Goal: Information Seeking & Learning: Compare options

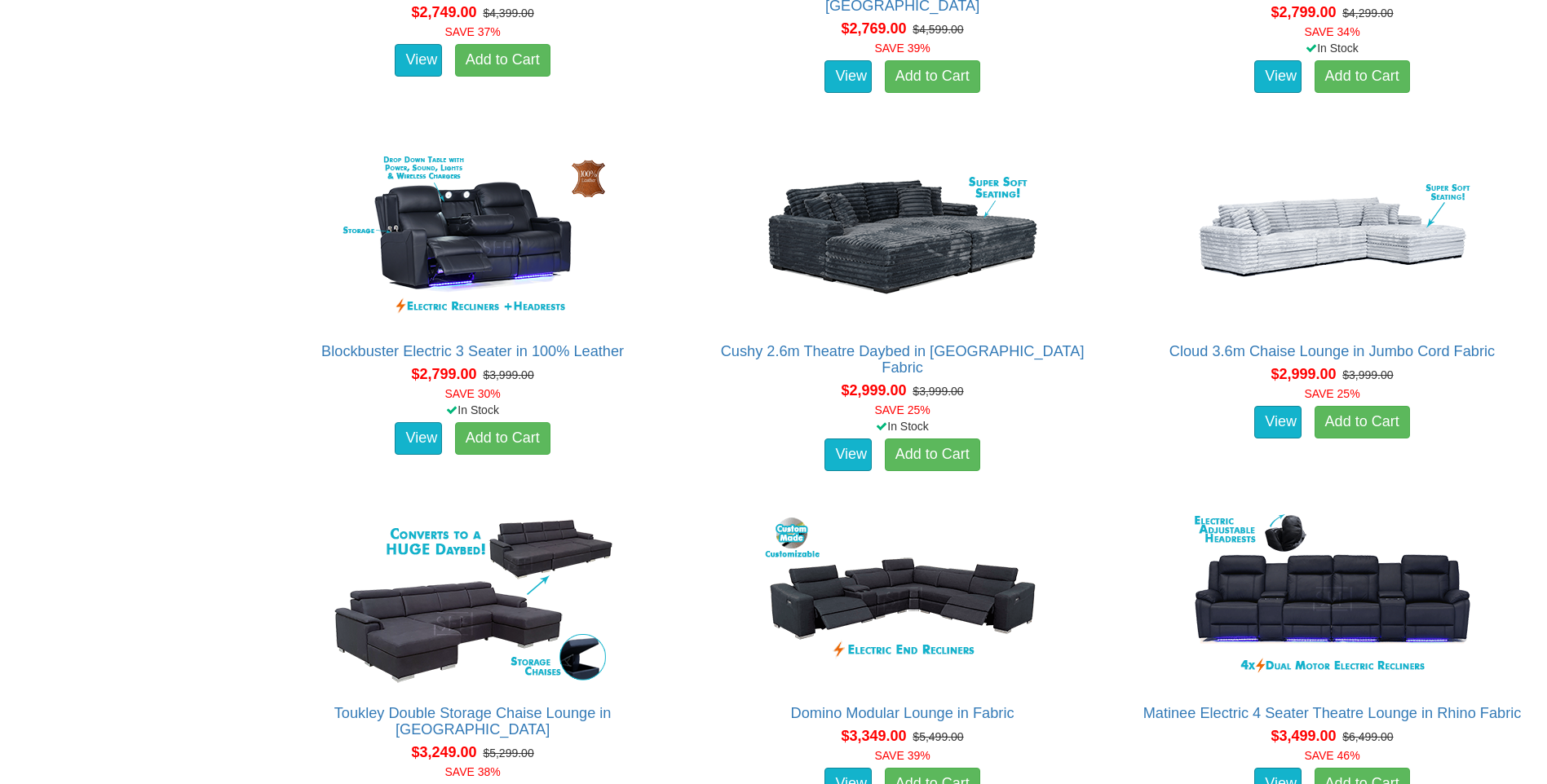
scroll to position [2364, 0]
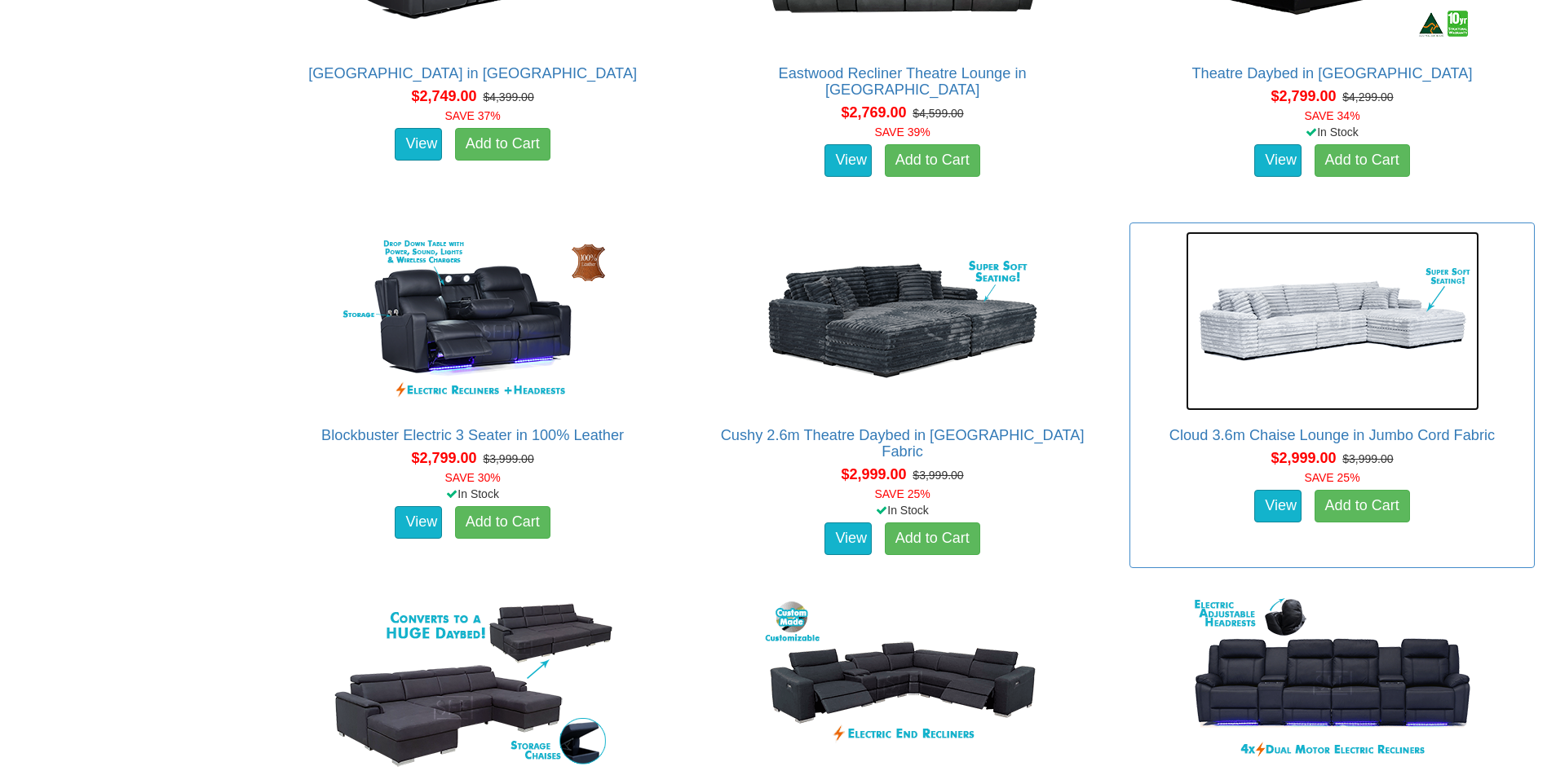
click at [1328, 296] on img at bounding box center [1332, 321] width 293 height 179
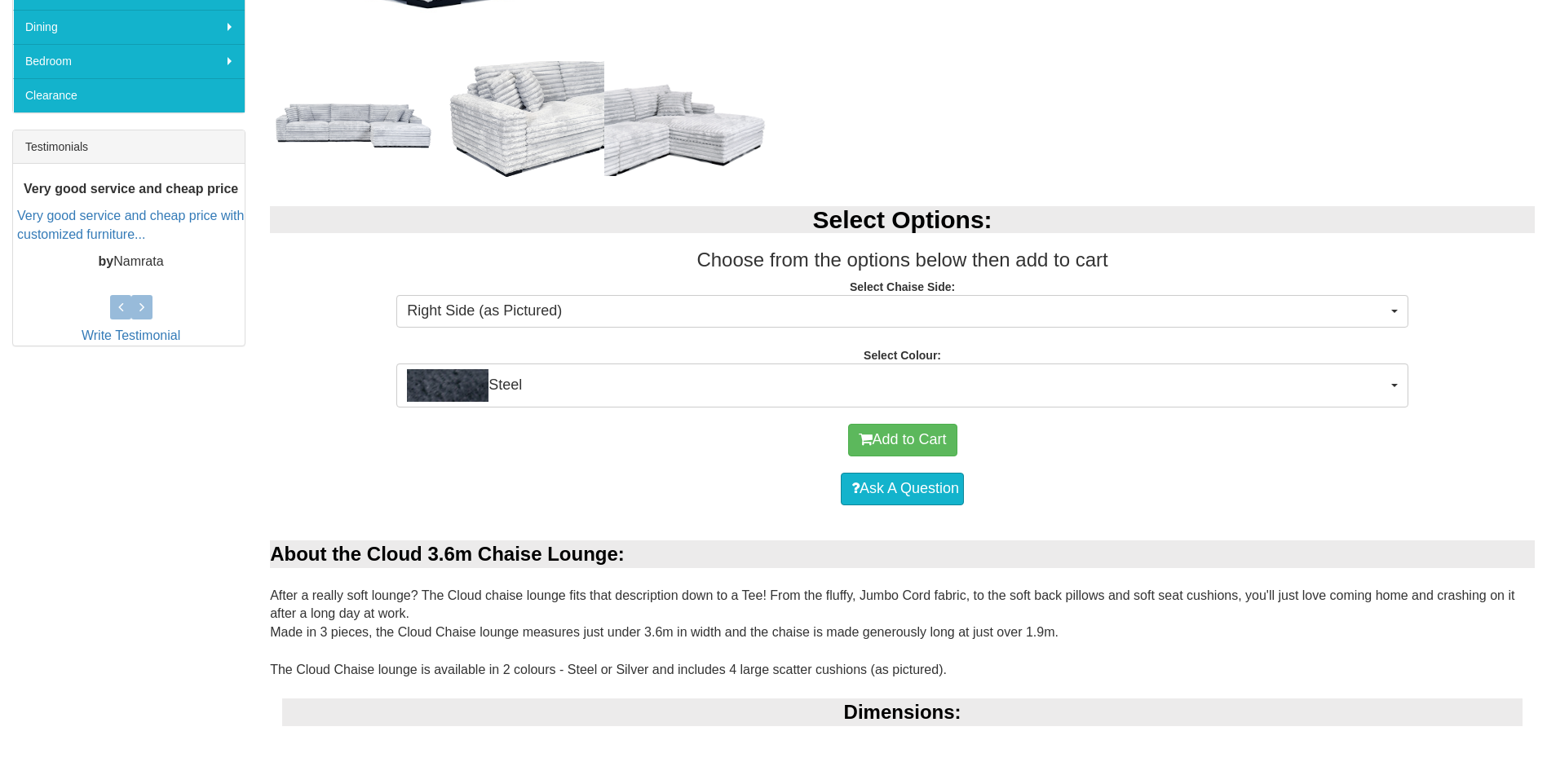
scroll to position [571, 0]
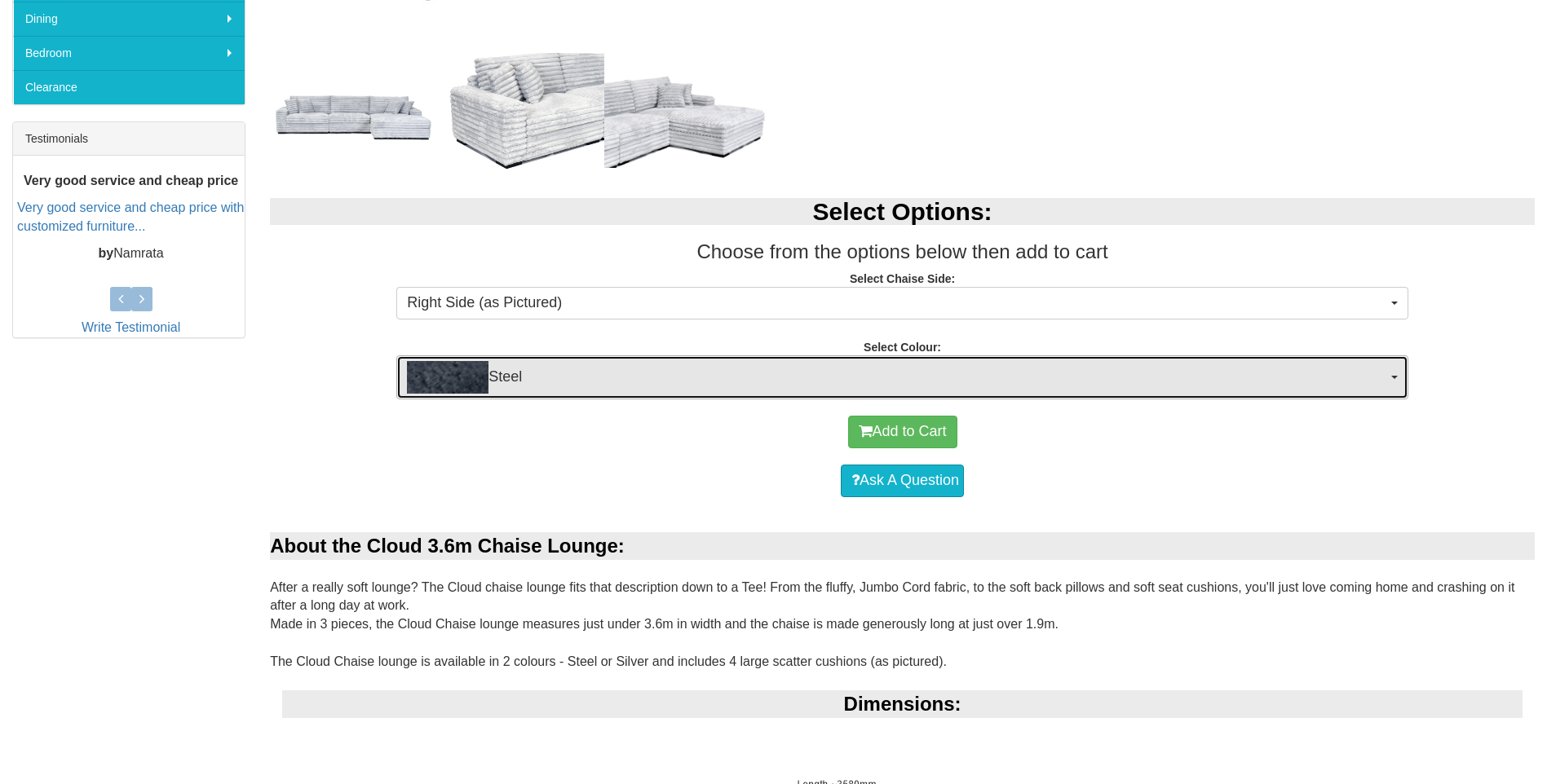
click at [428, 377] on img "button" at bounding box center [448, 377] width 82 height 33
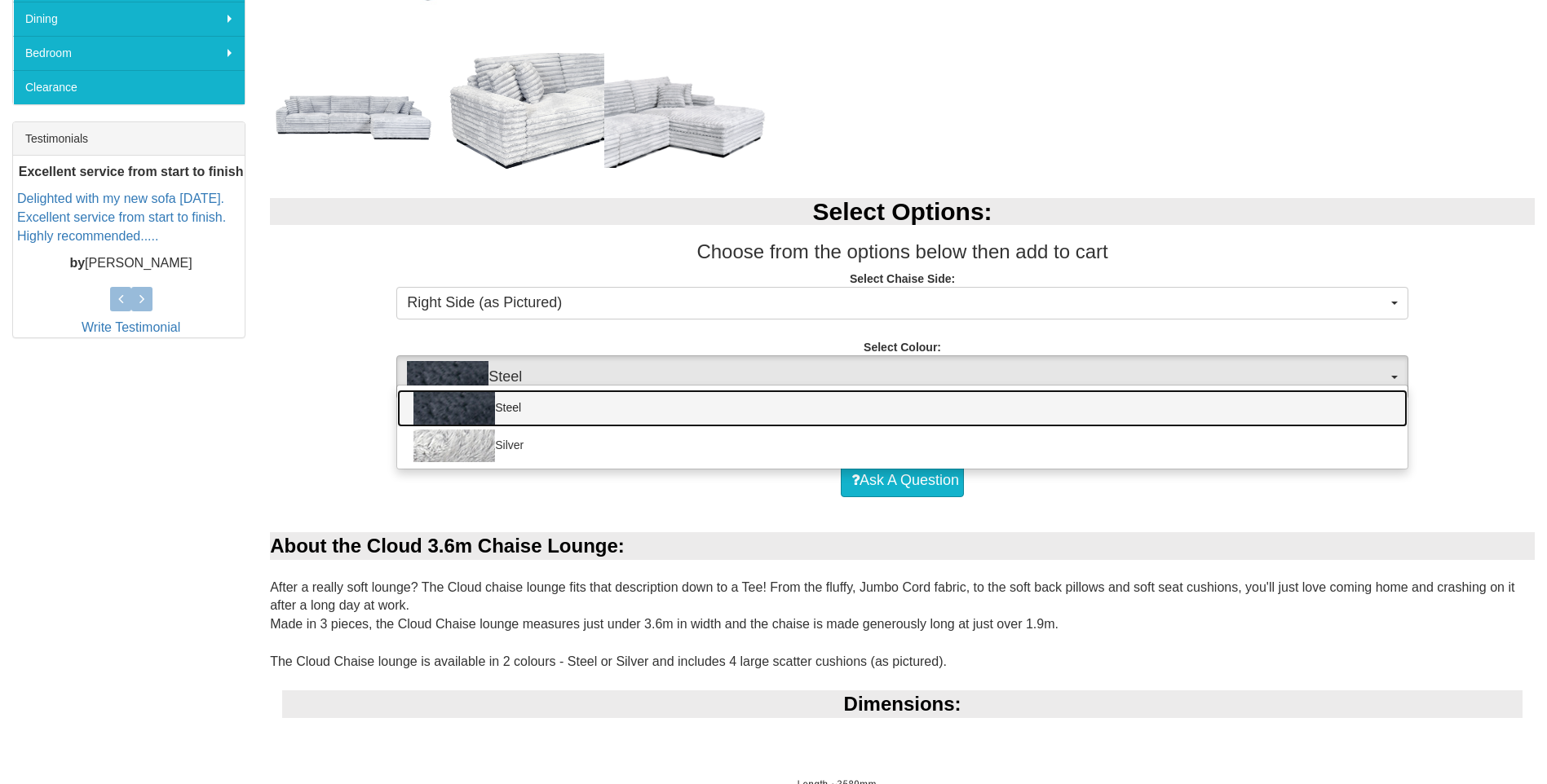
click at [459, 405] on img at bounding box center [454, 408] width 82 height 33
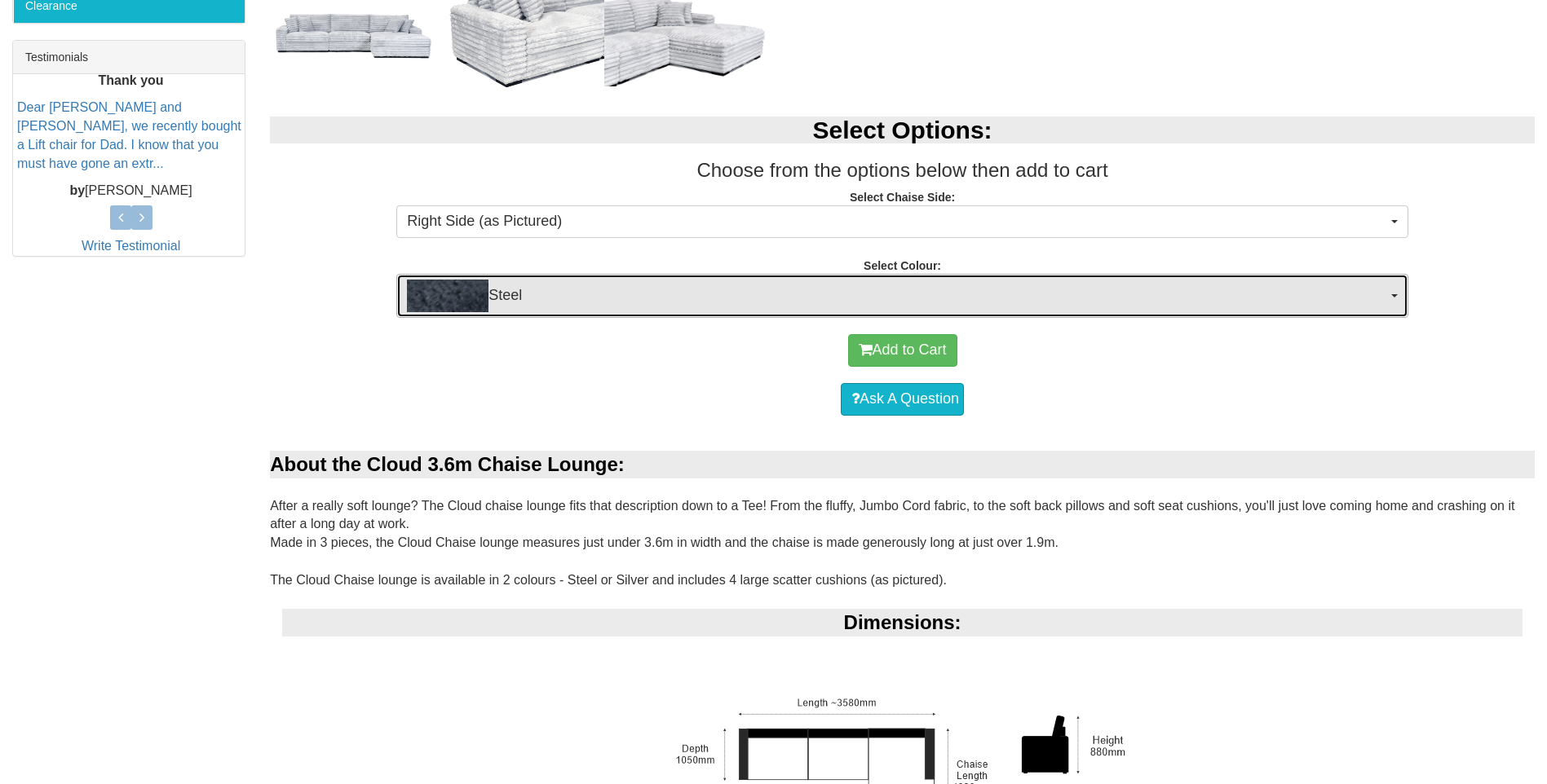
scroll to position [163, 0]
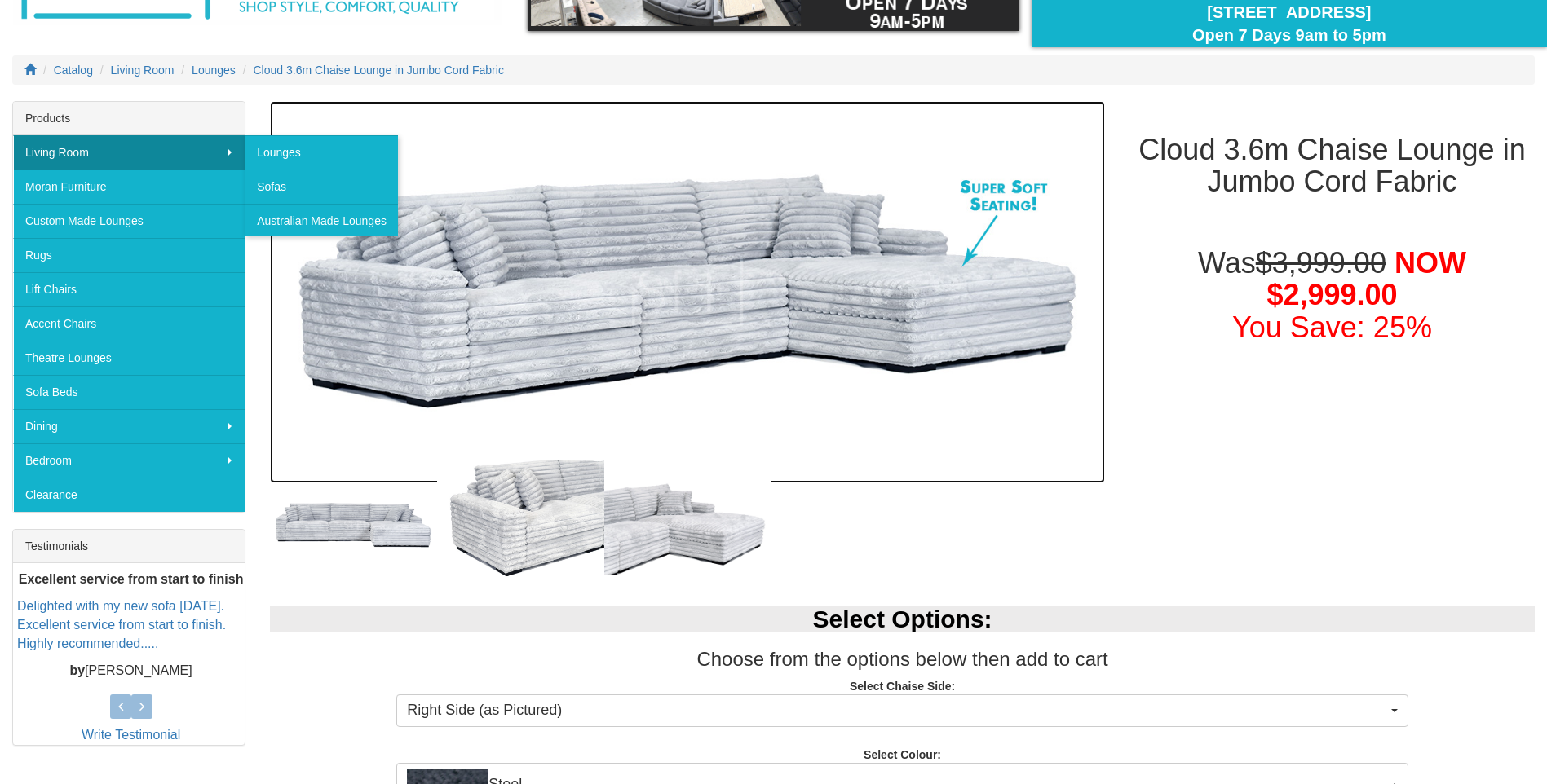
click at [285, 361] on img at bounding box center [687, 291] width 835 height 382
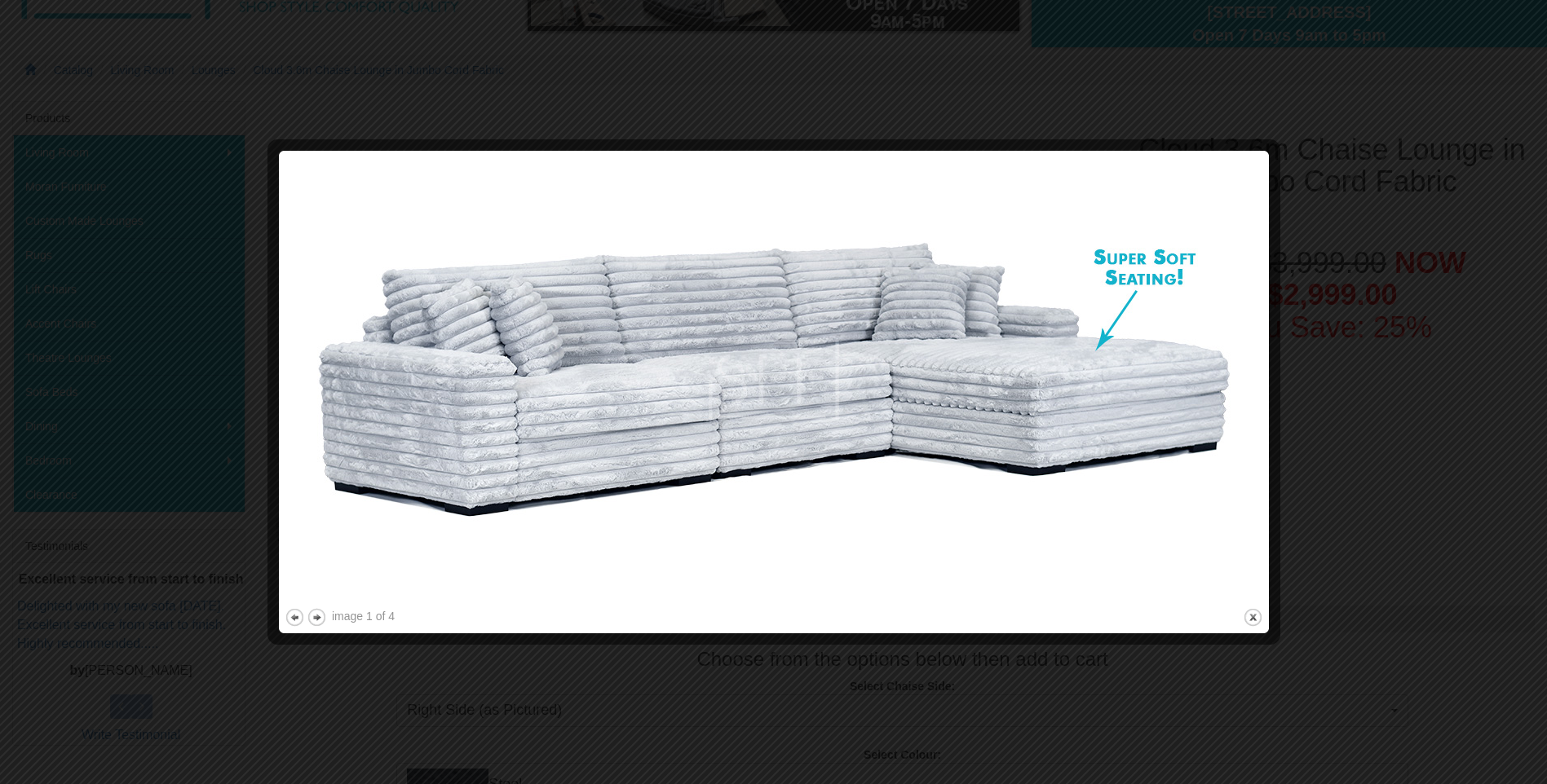
click at [1320, 151] on div at bounding box center [774, 392] width 1547 height 784
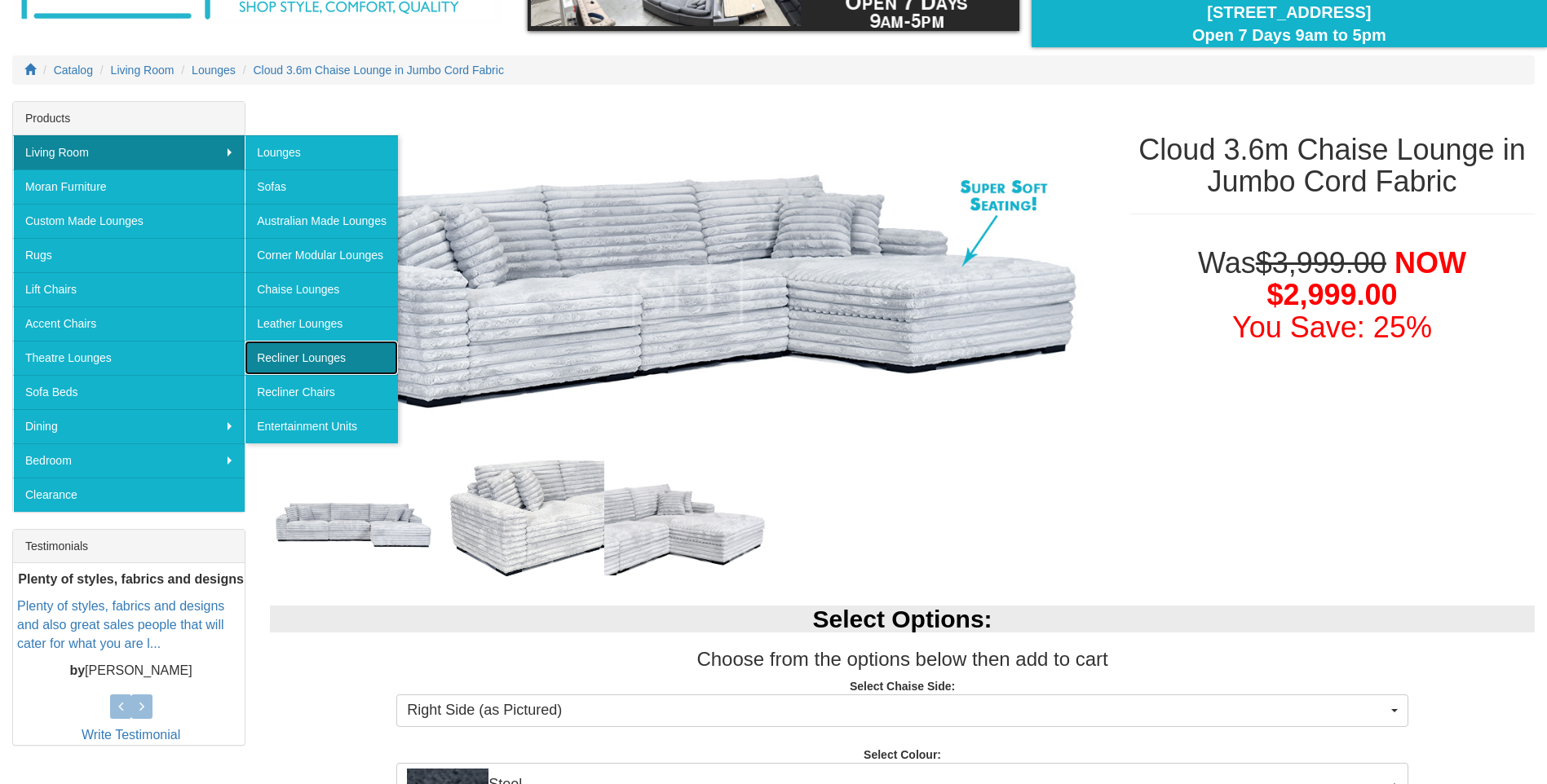
click at [308, 356] on link "Recliner Lounges" at bounding box center [322, 358] width 153 height 34
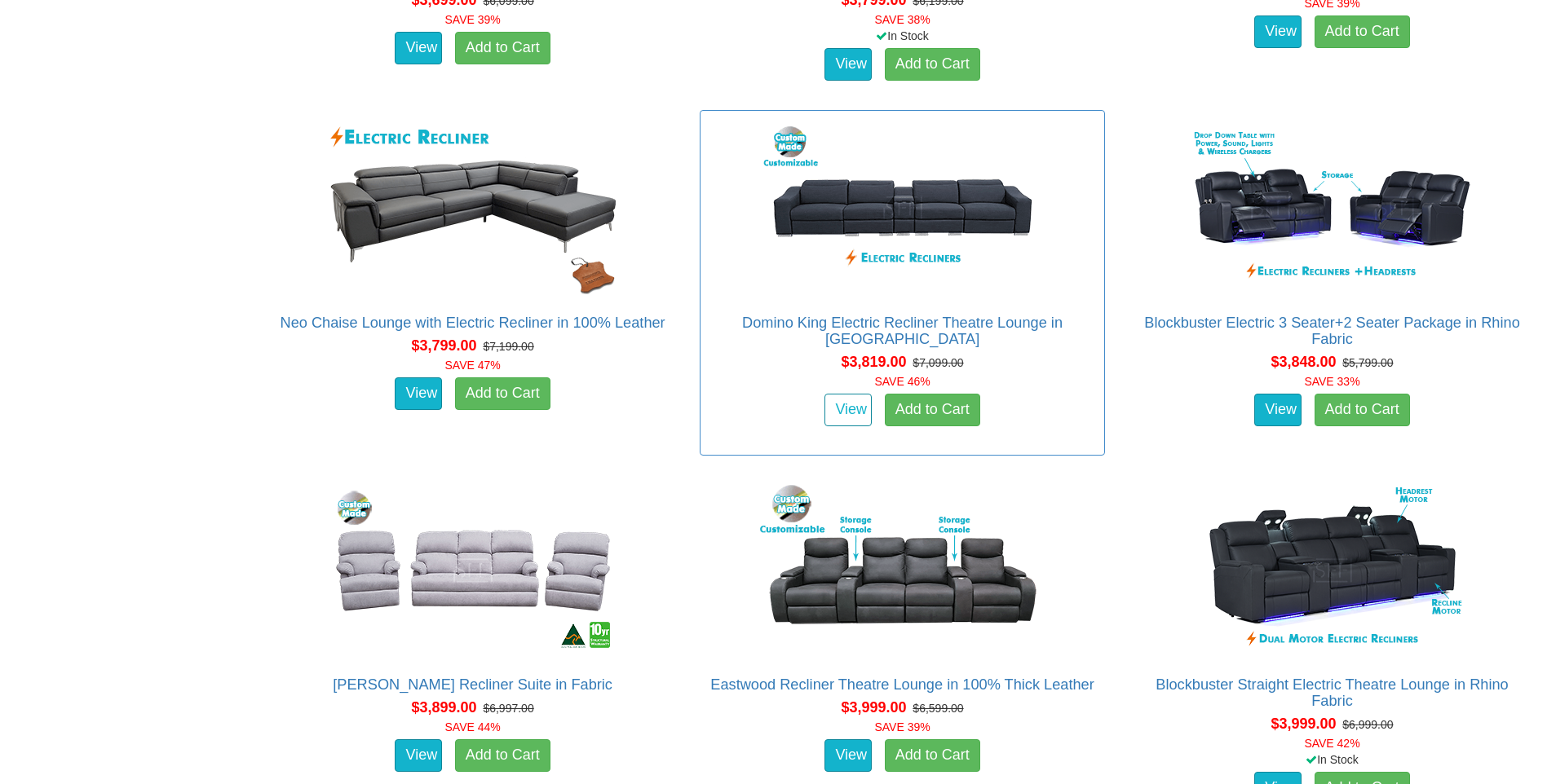
scroll to position [4403, 0]
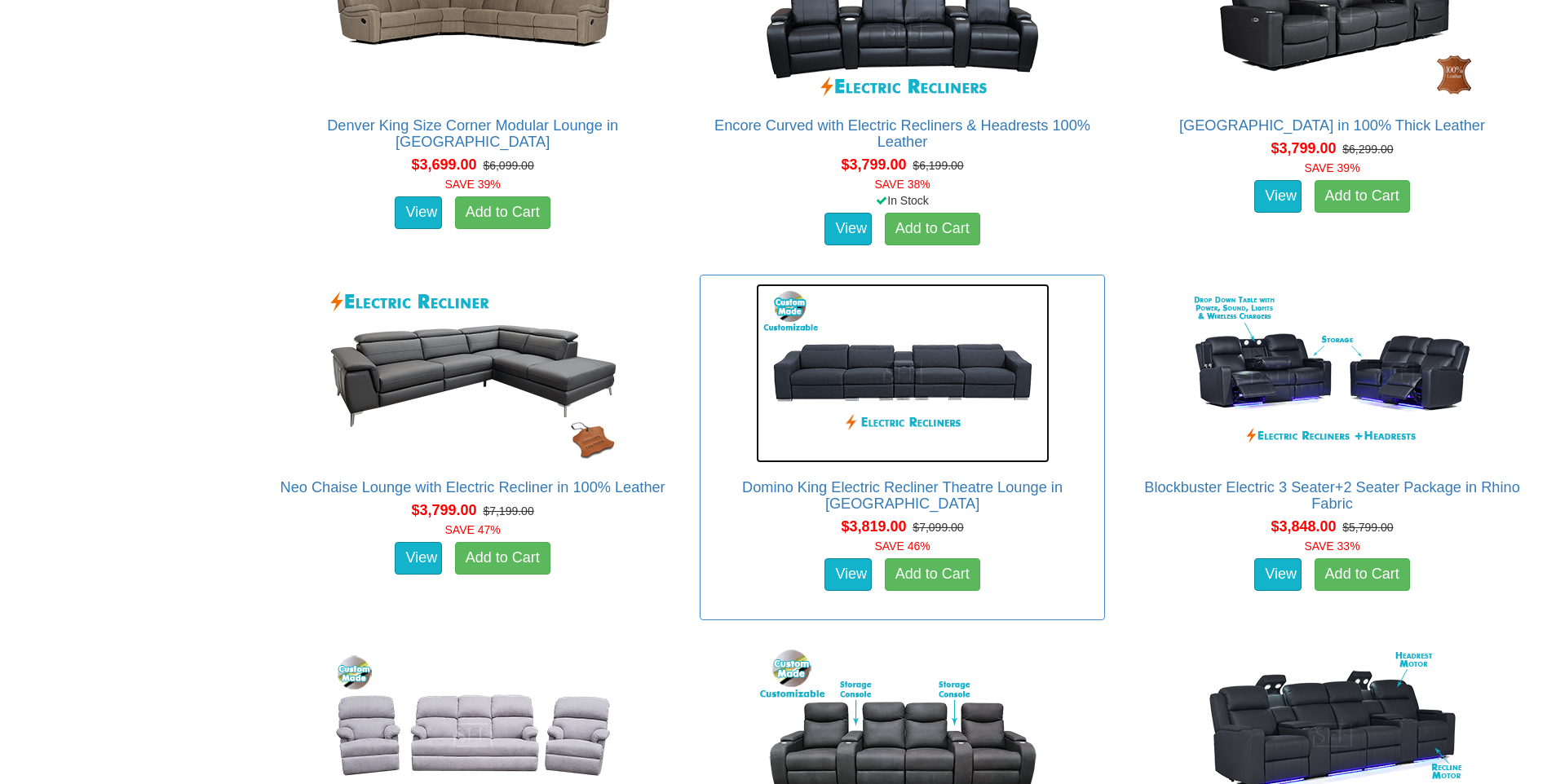
click at [937, 374] on img at bounding box center [902, 372] width 293 height 179
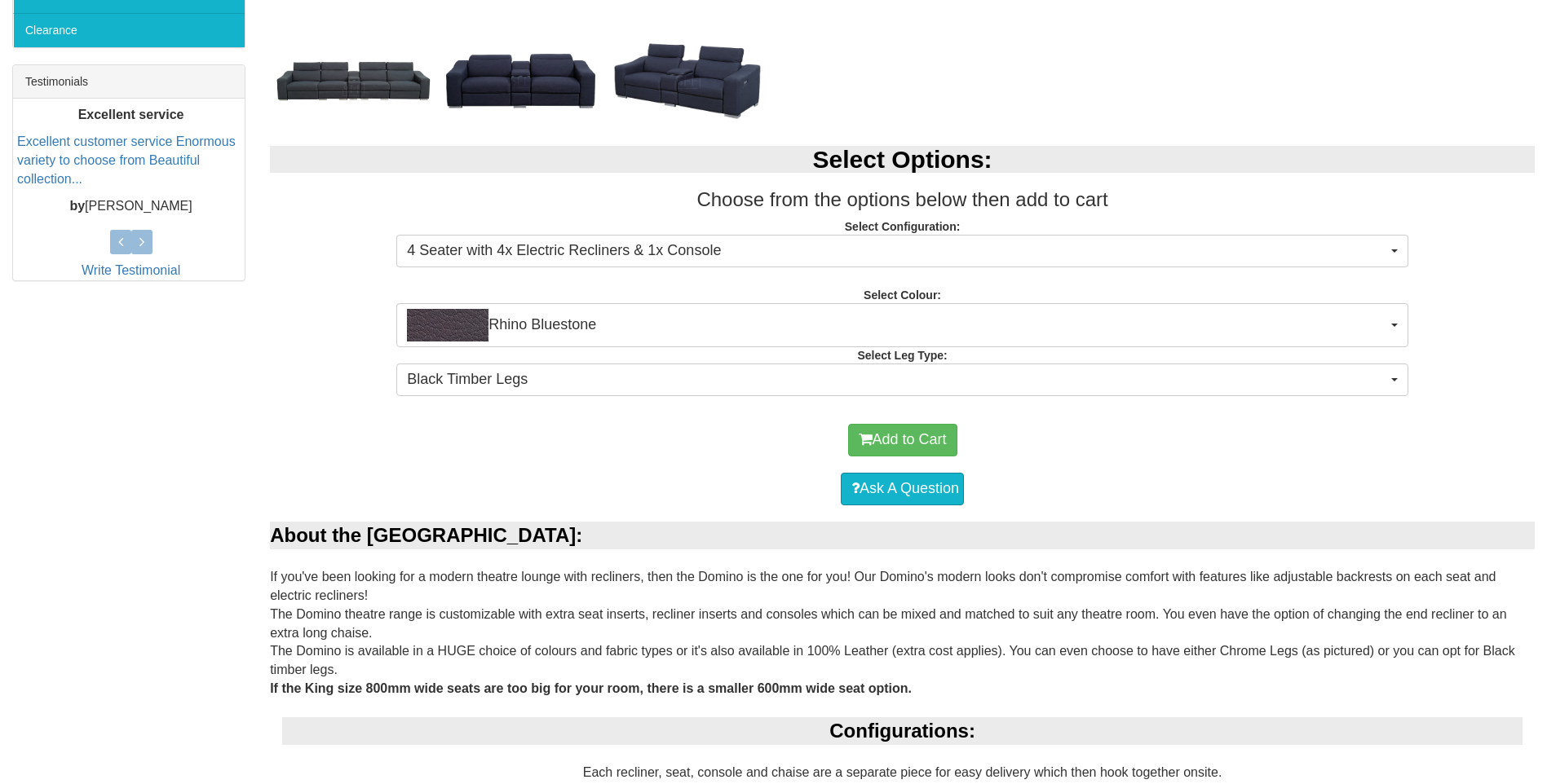
scroll to position [652, 0]
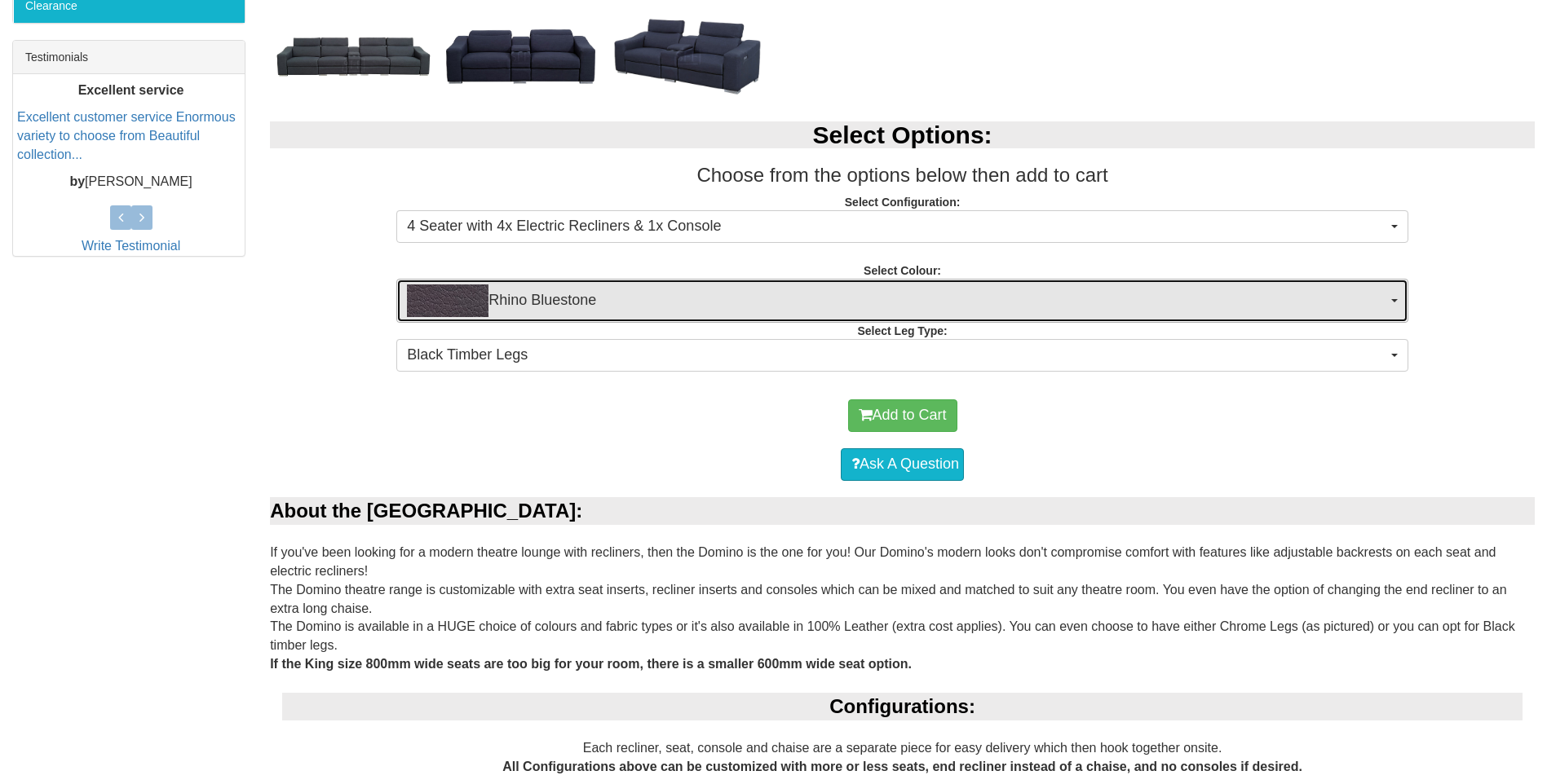
click at [454, 291] on img "button" at bounding box center [448, 300] width 82 height 33
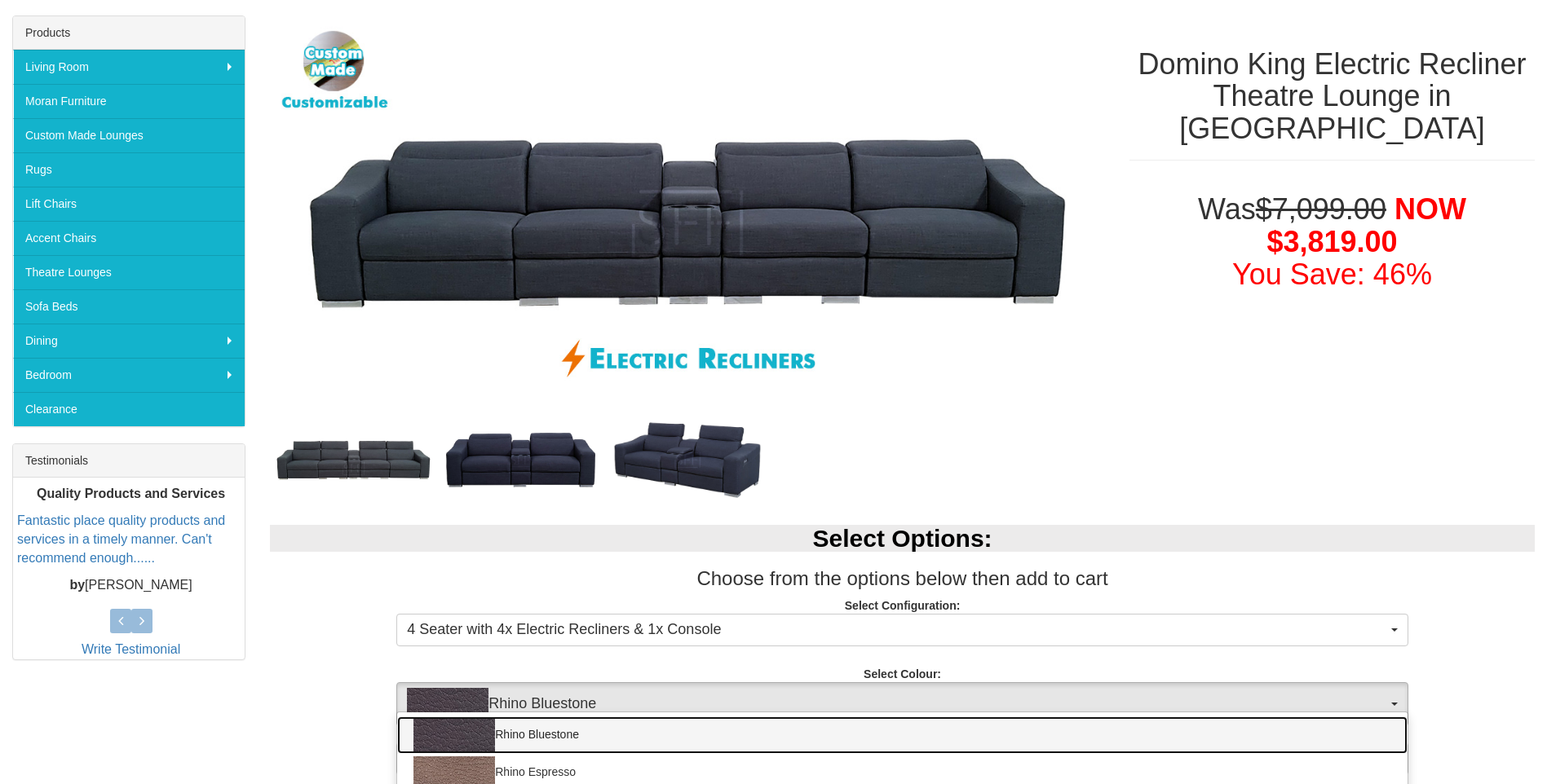
scroll to position [245, 0]
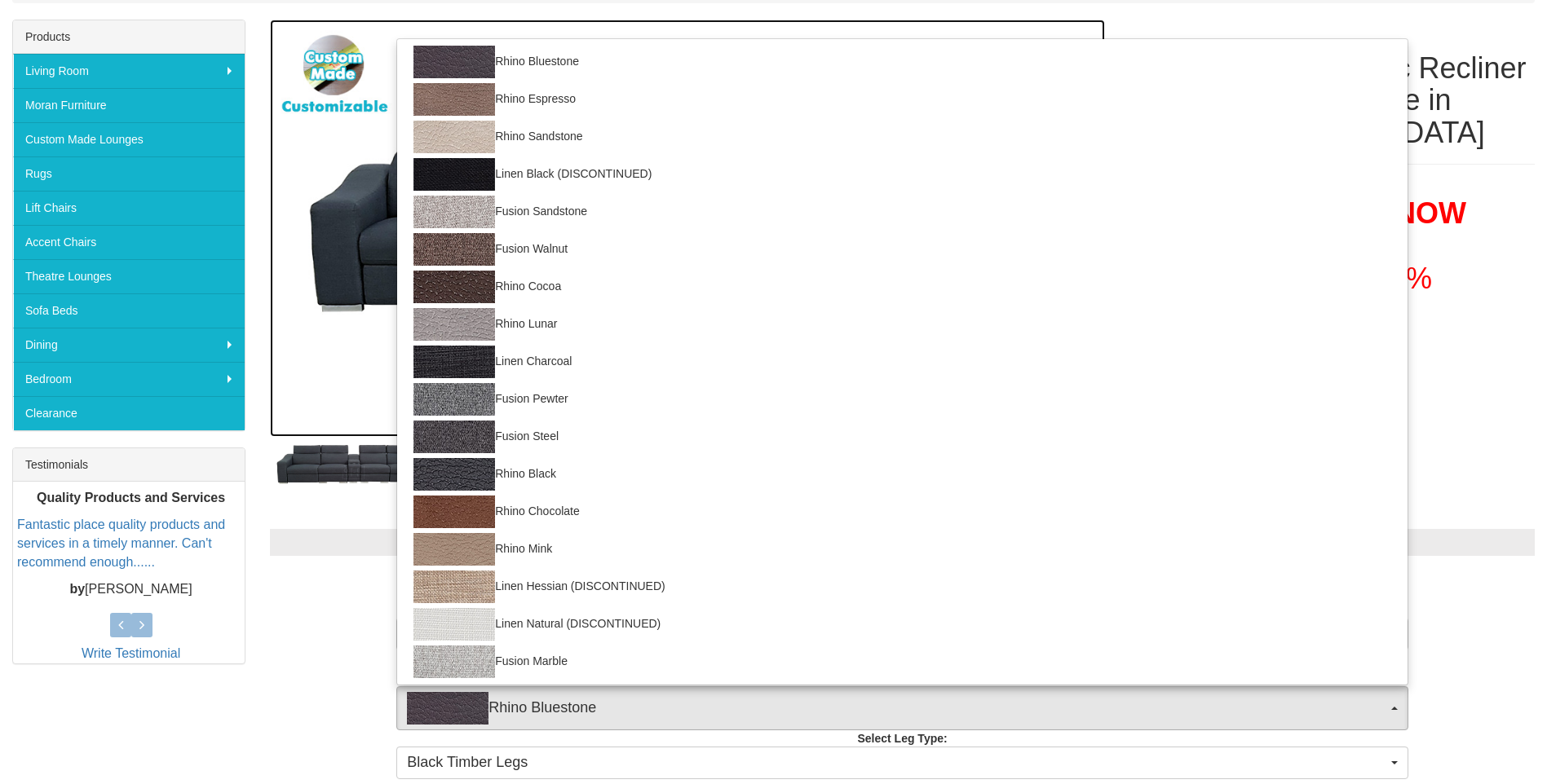
click at [332, 370] on img at bounding box center [687, 228] width 835 height 418
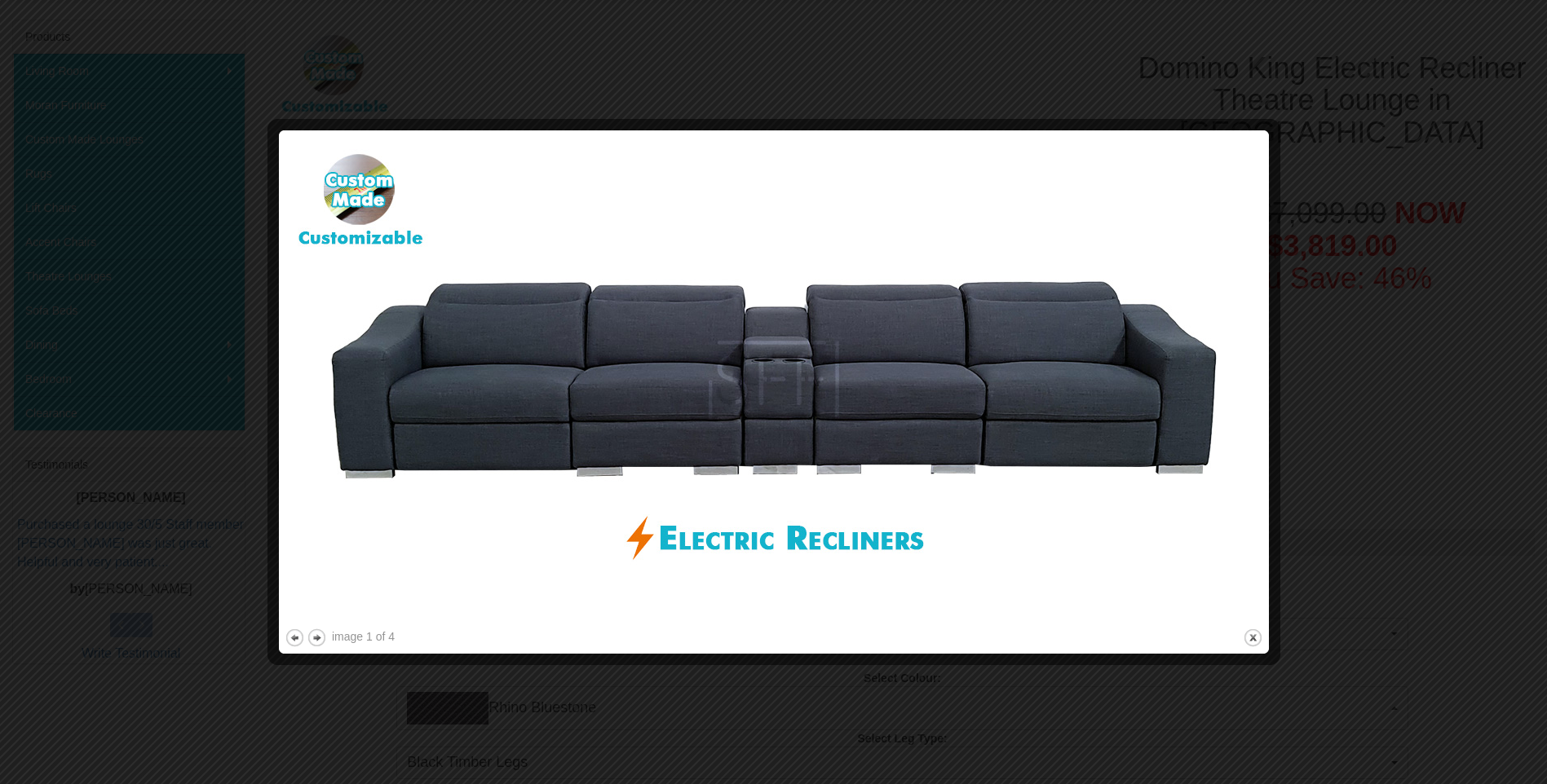
click at [1342, 84] on div at bounding box center [774, 392] width 1547 height 784
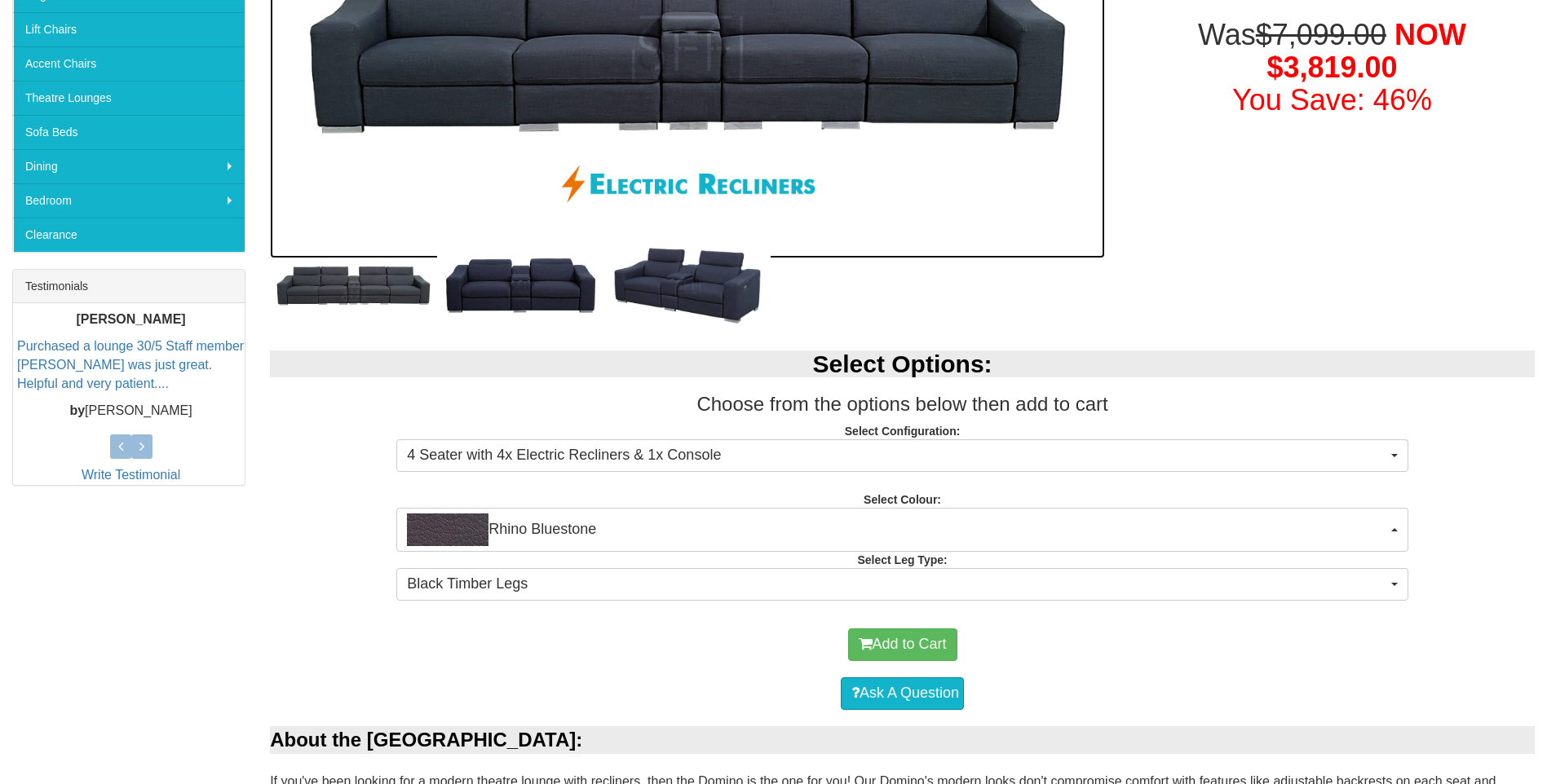
scroll to position [652, 0]
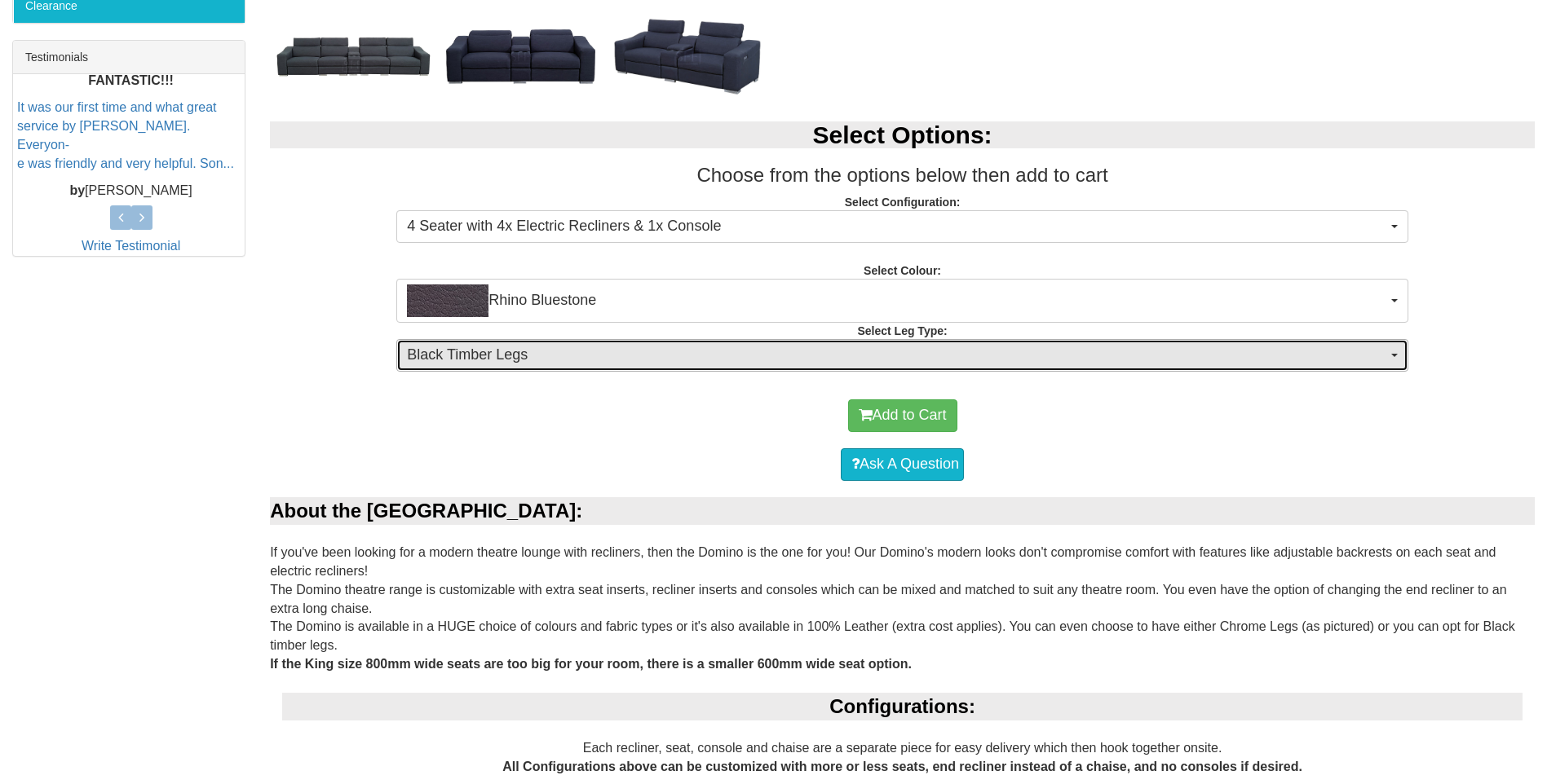
click at [476, 351] on span "Black Timber Legs" at bounding box center [897, 355] width 980 height 21
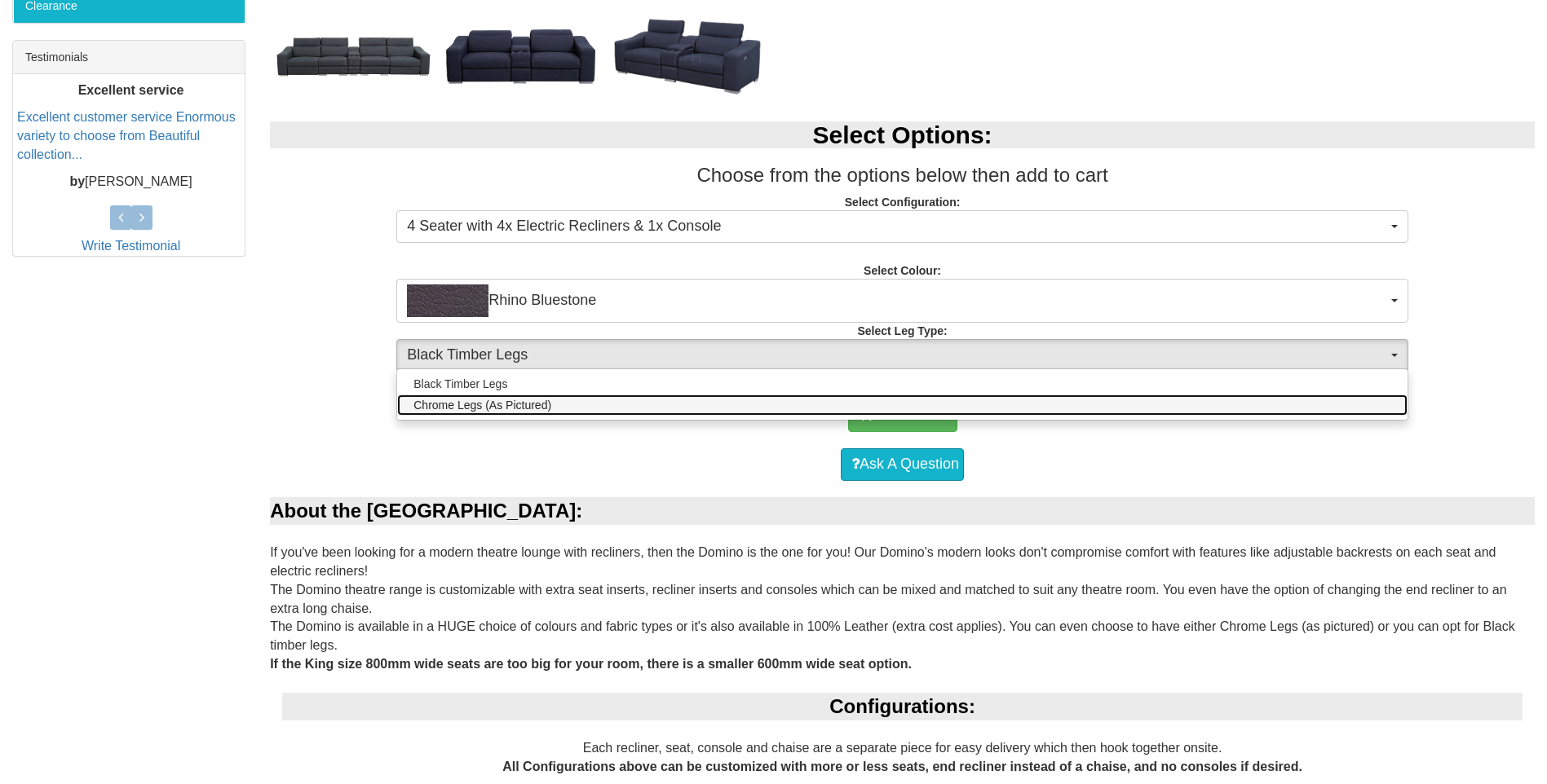
click at [459, 413] on span "Chrome Legs (As Pictured)" at bounding box center [482, 405] width 138 height 16
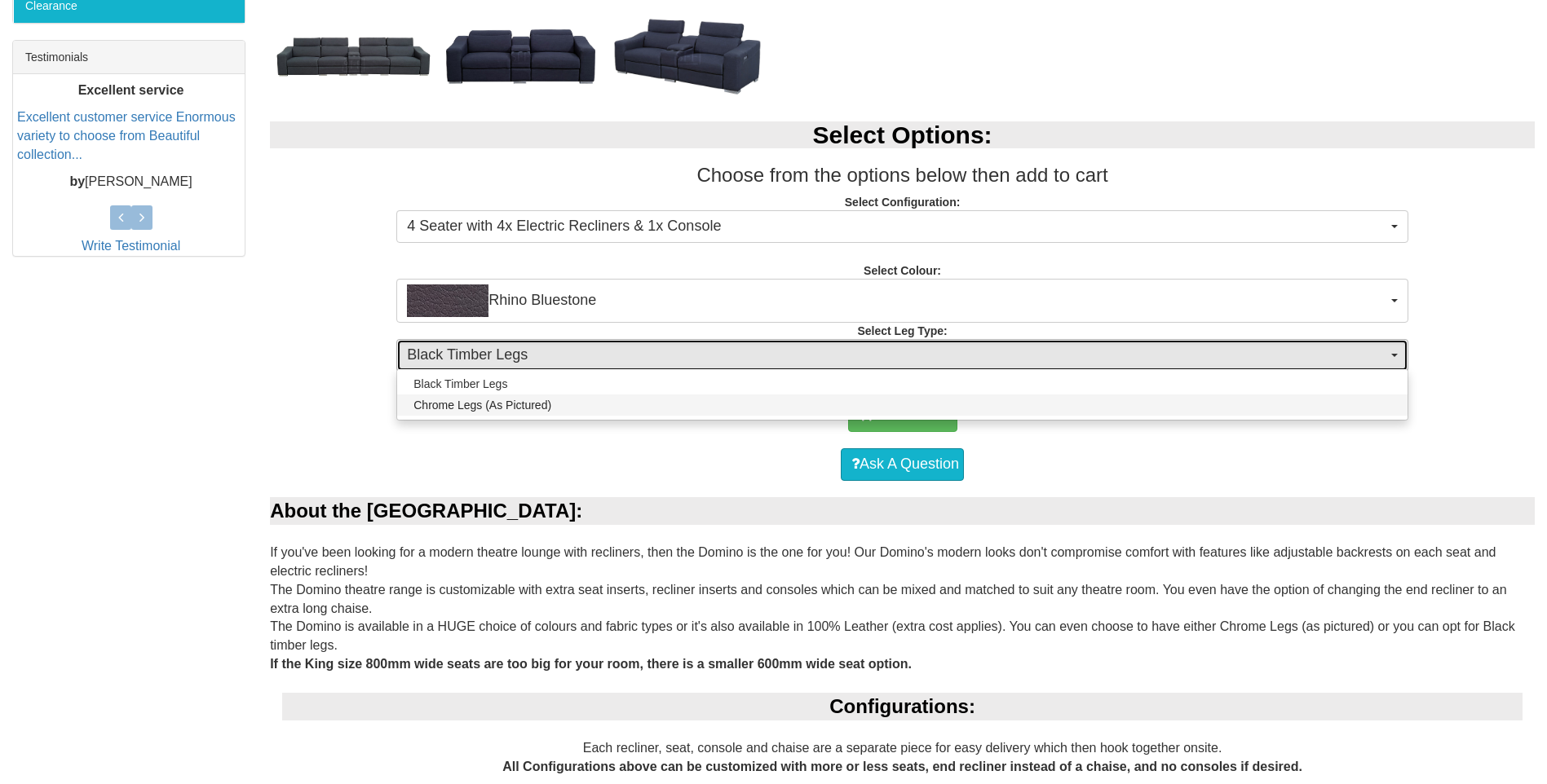
select select "1717"
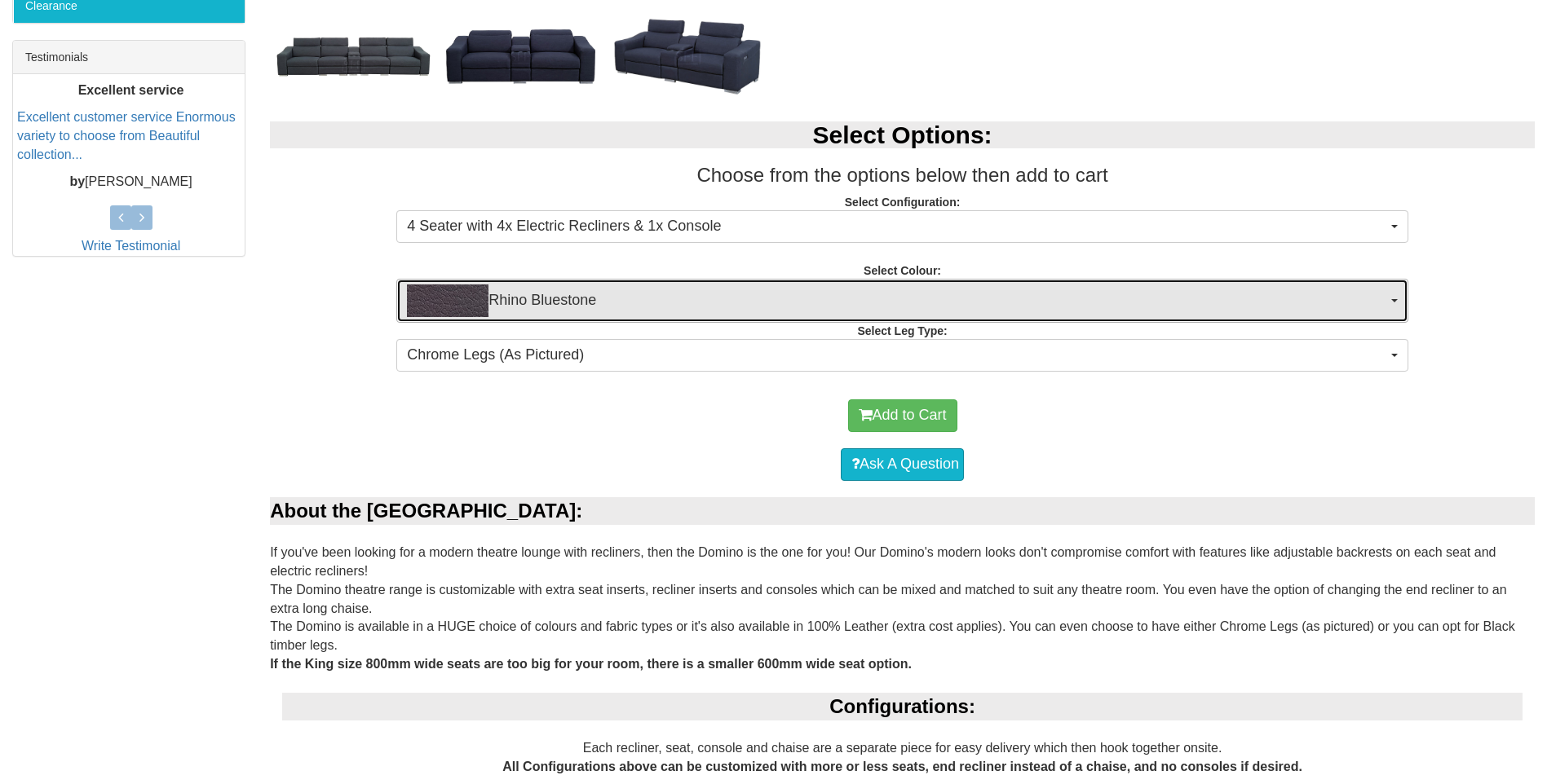
click at [462, 303] on img "button" at bounding box center [448, 300] width 82 height 33
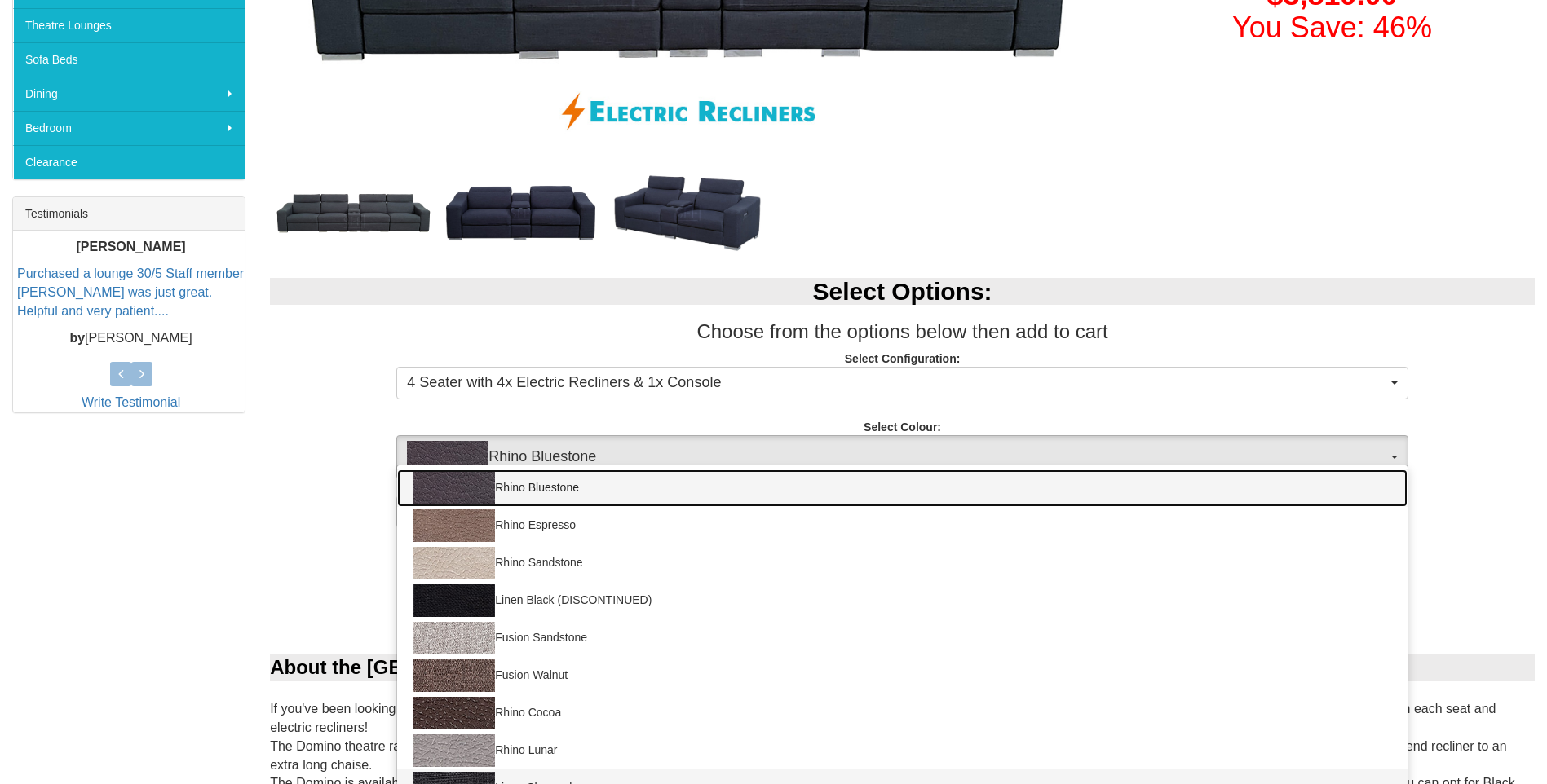
scroll to position [489, 0]
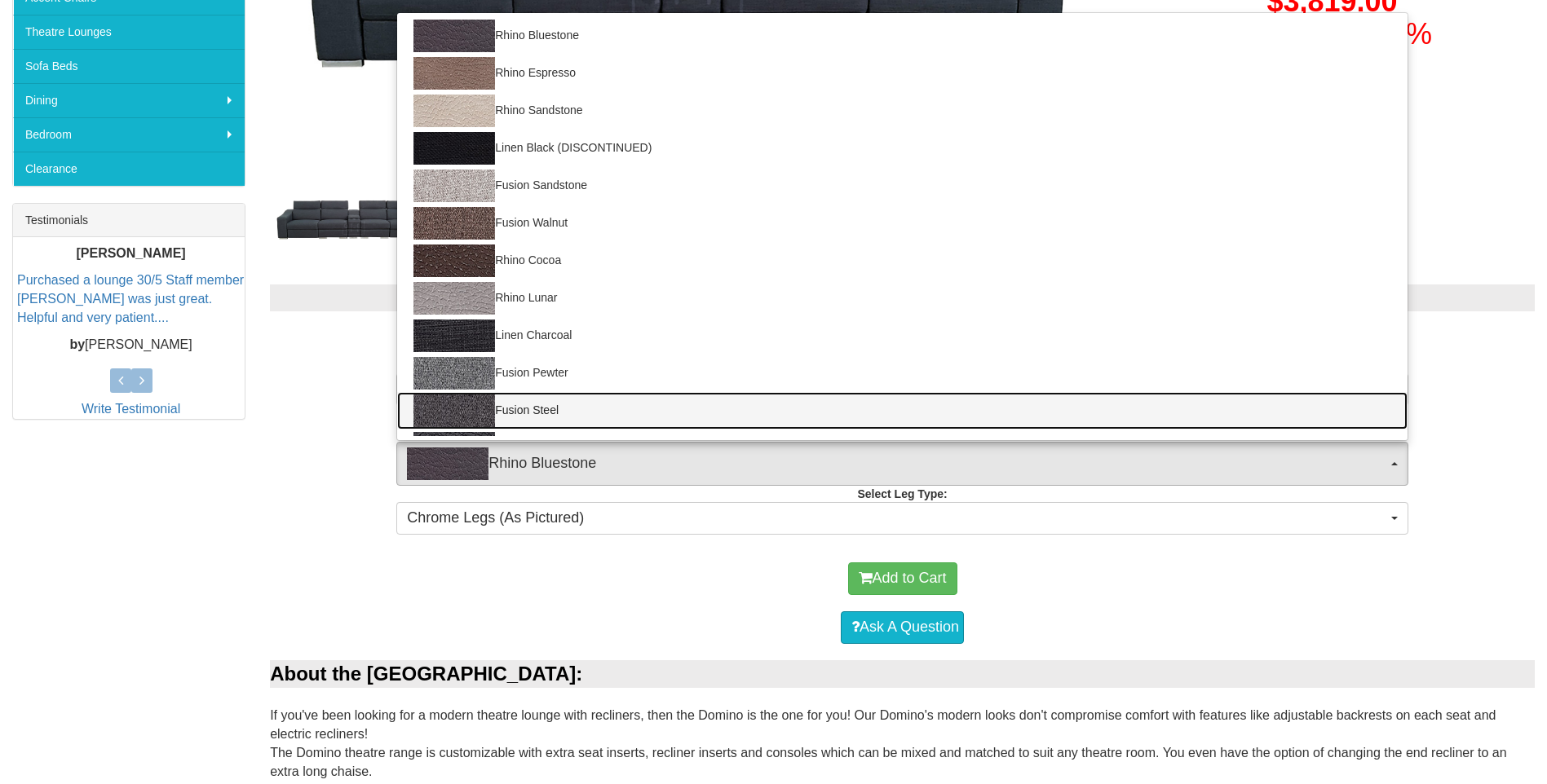
click at [457, 404] on img at bounding box center [454, 411] width 82 height 33
select select "1422"
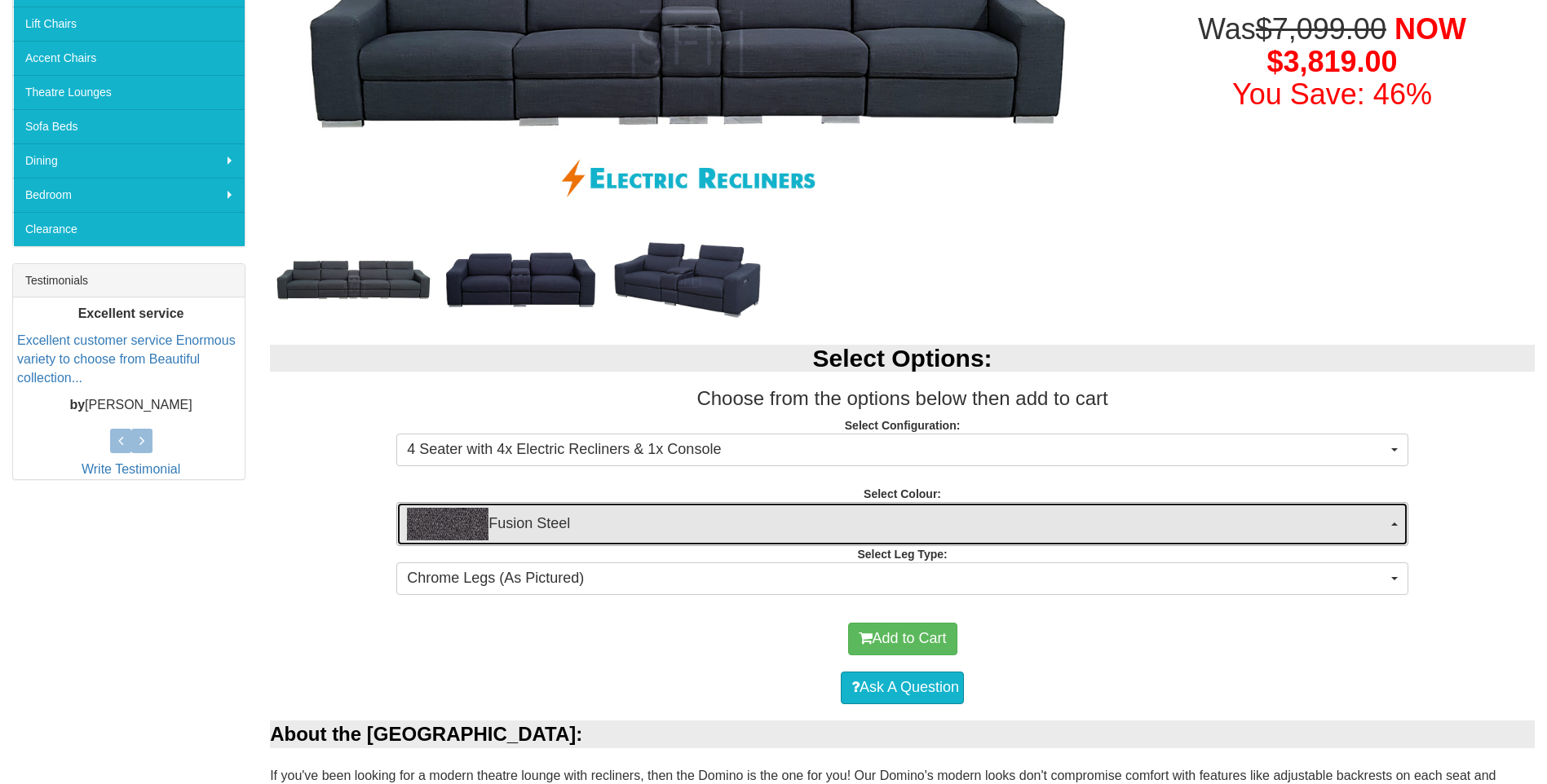
scroll to position [408, 0]
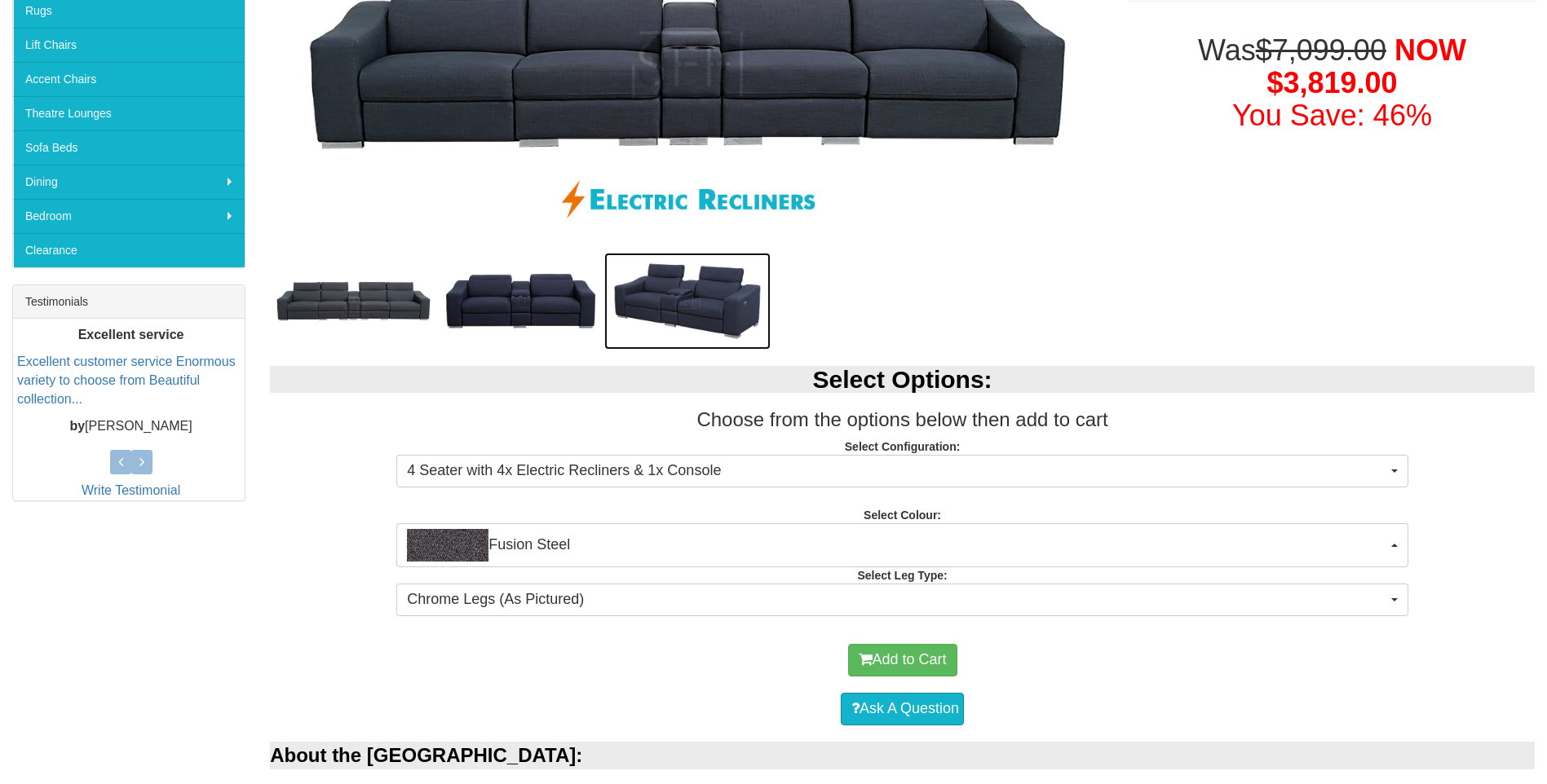
click at [675, 293] on img at bounding box center [688, 301] width 168 height 97
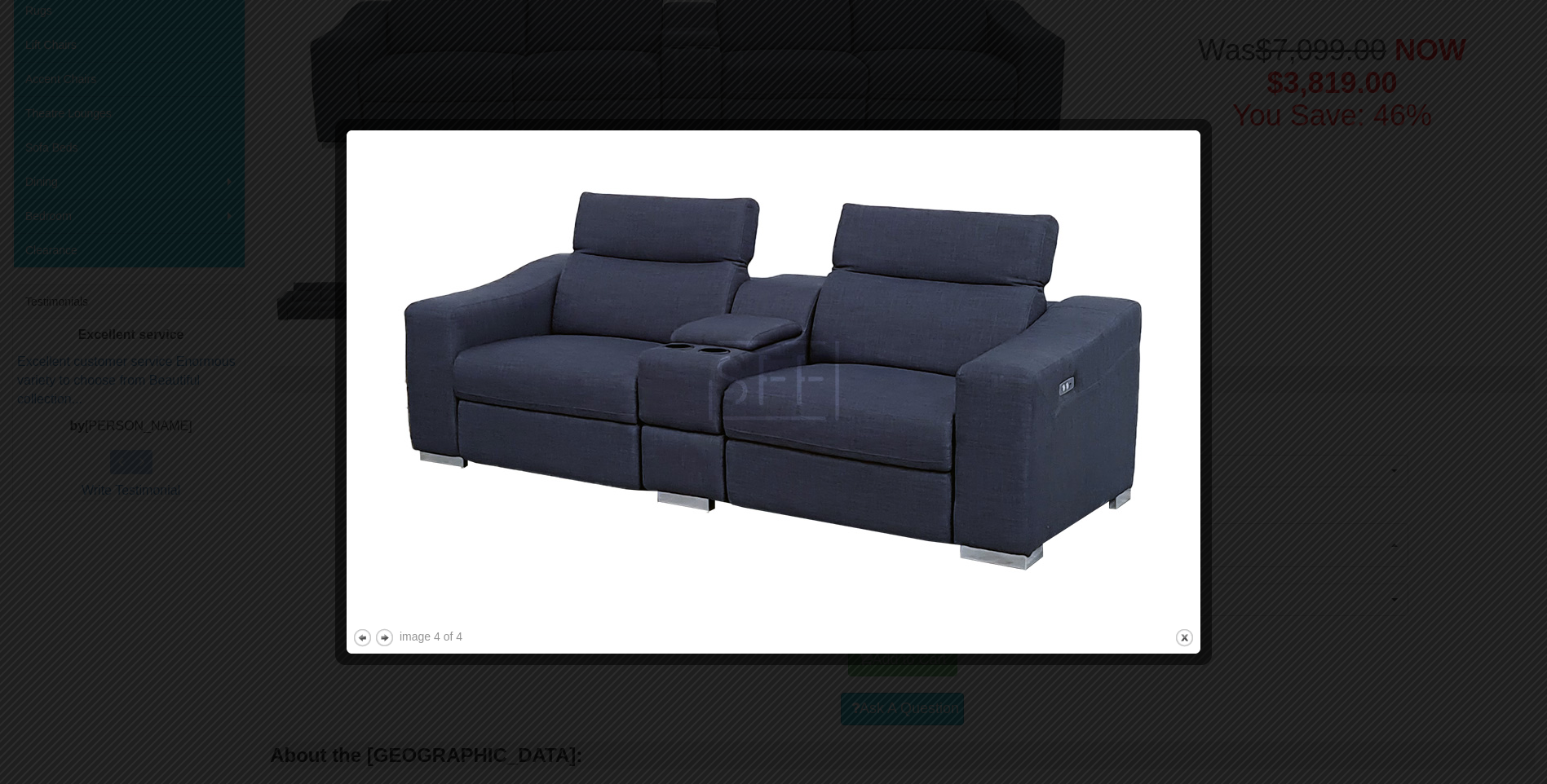
click at [1325, 118] on div at bounding box center [774, 392] width 1547 height 784
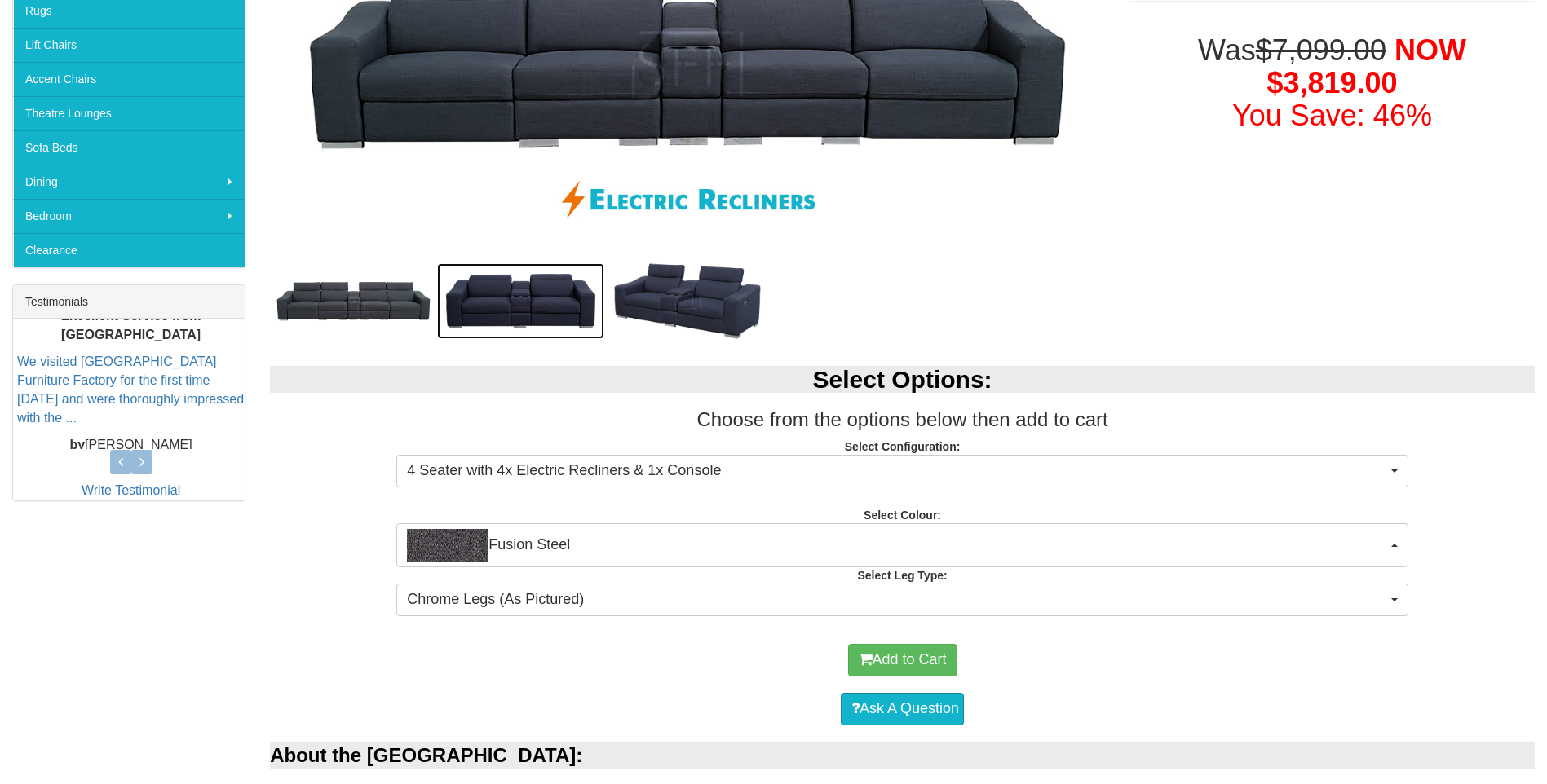
click at [556, 309] on img at bounding box center [521, 301] width 168 height 76
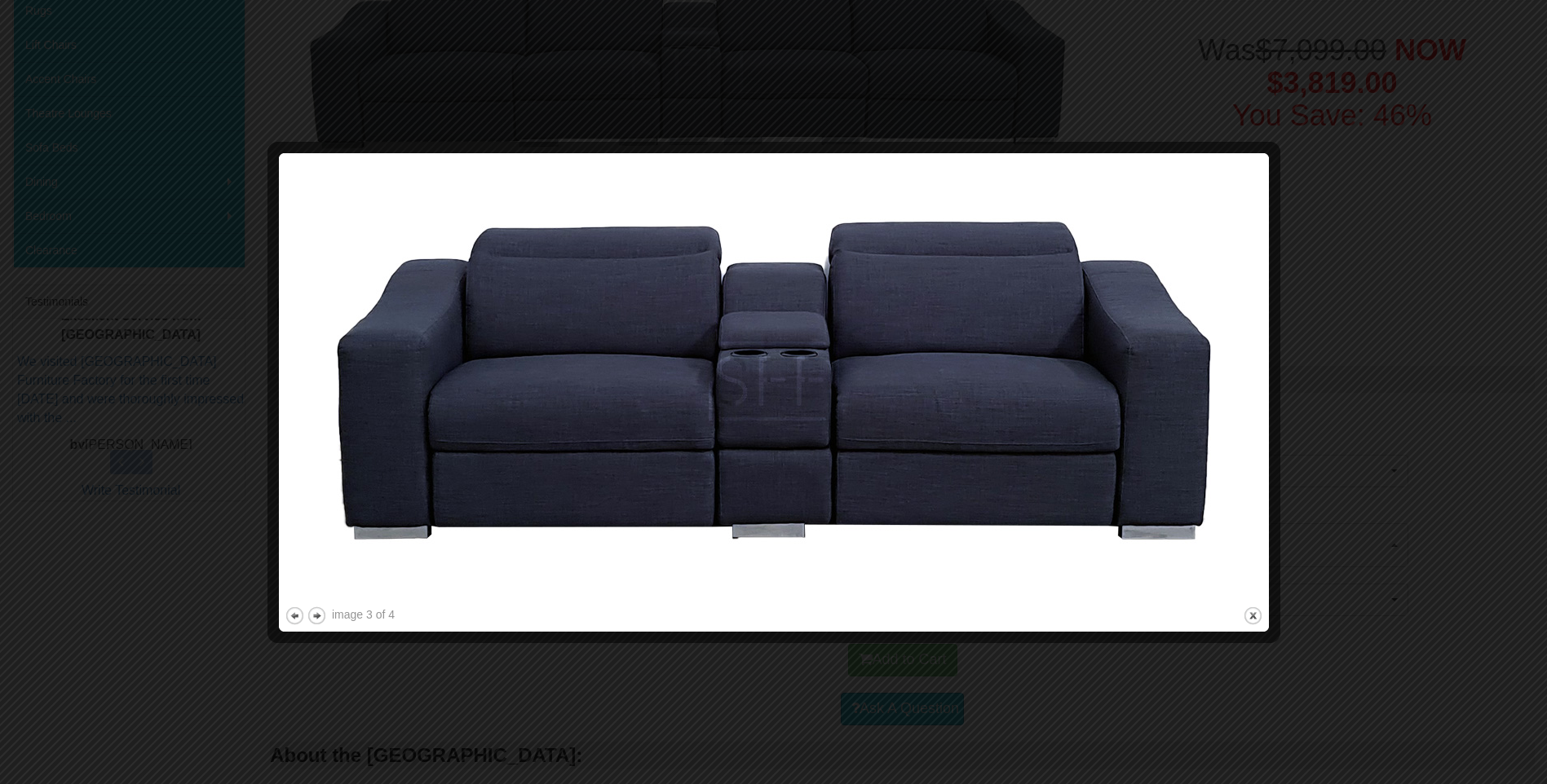
click at [1242, 65] on div at bounding box center [774, 392] width 1547 height 784
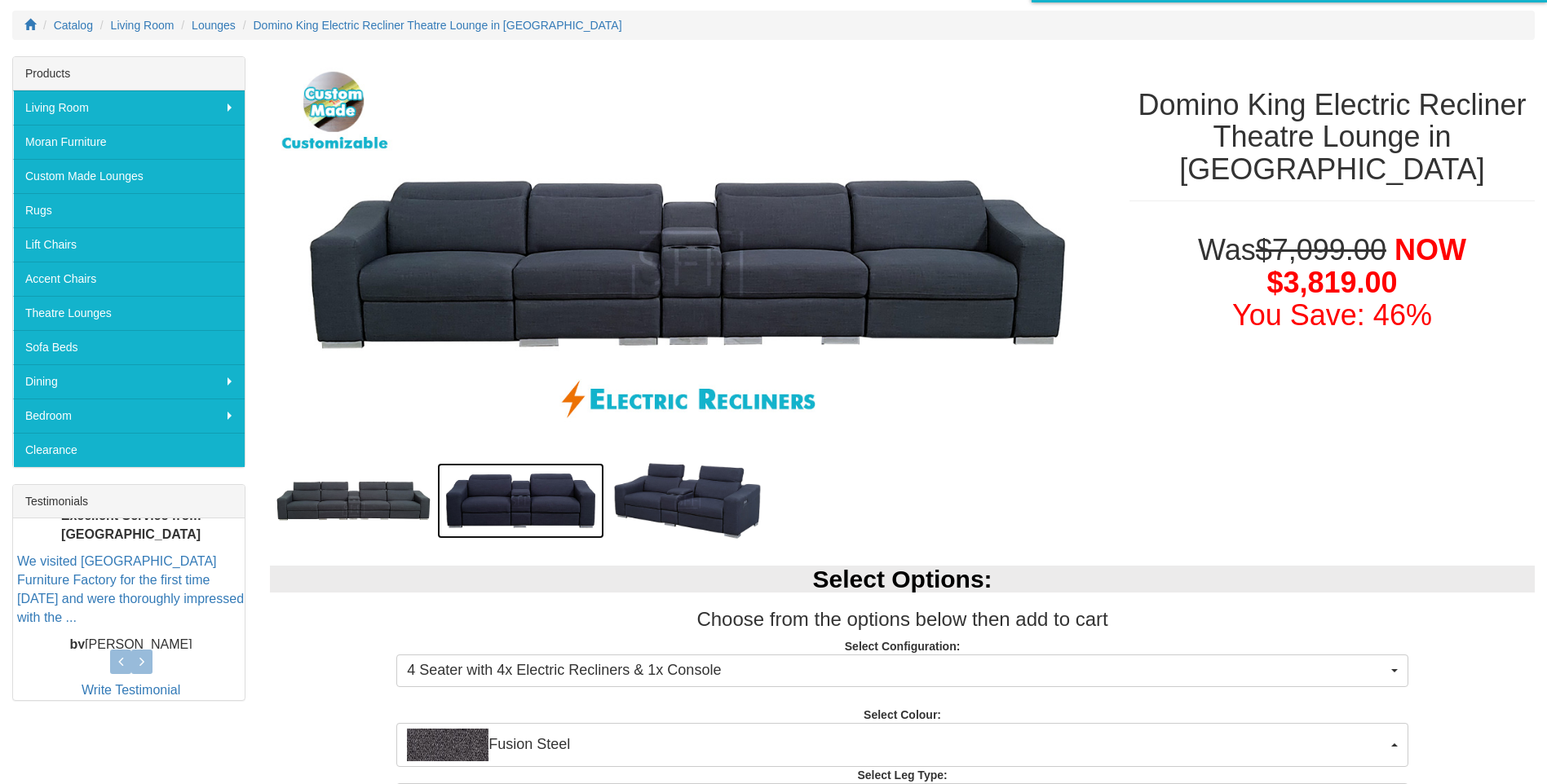
scroll to position [0, 0]
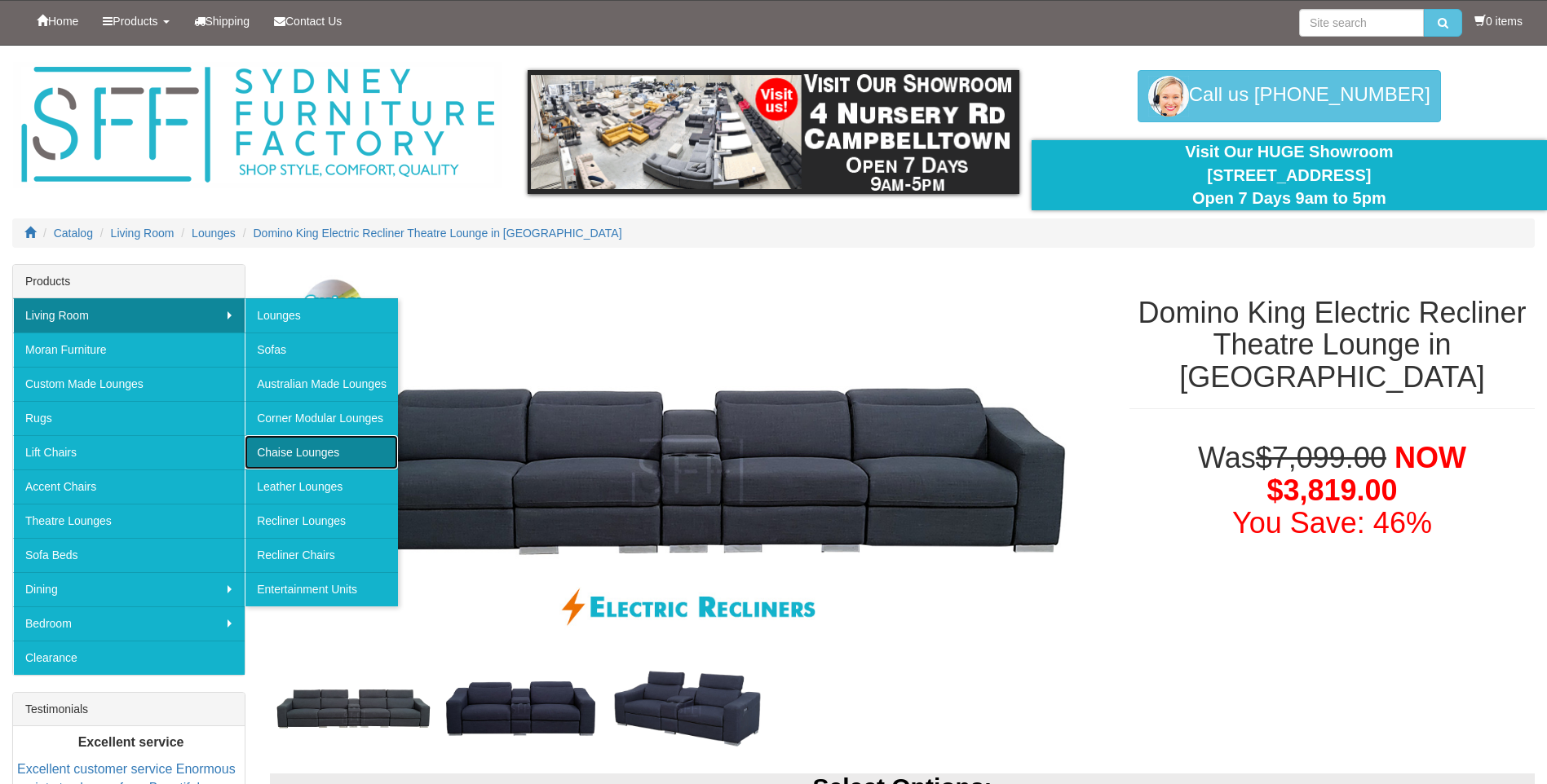
click at [304, 456] on link "Chaise Lounges" at bounding box center [322, 453] width 153 height 34
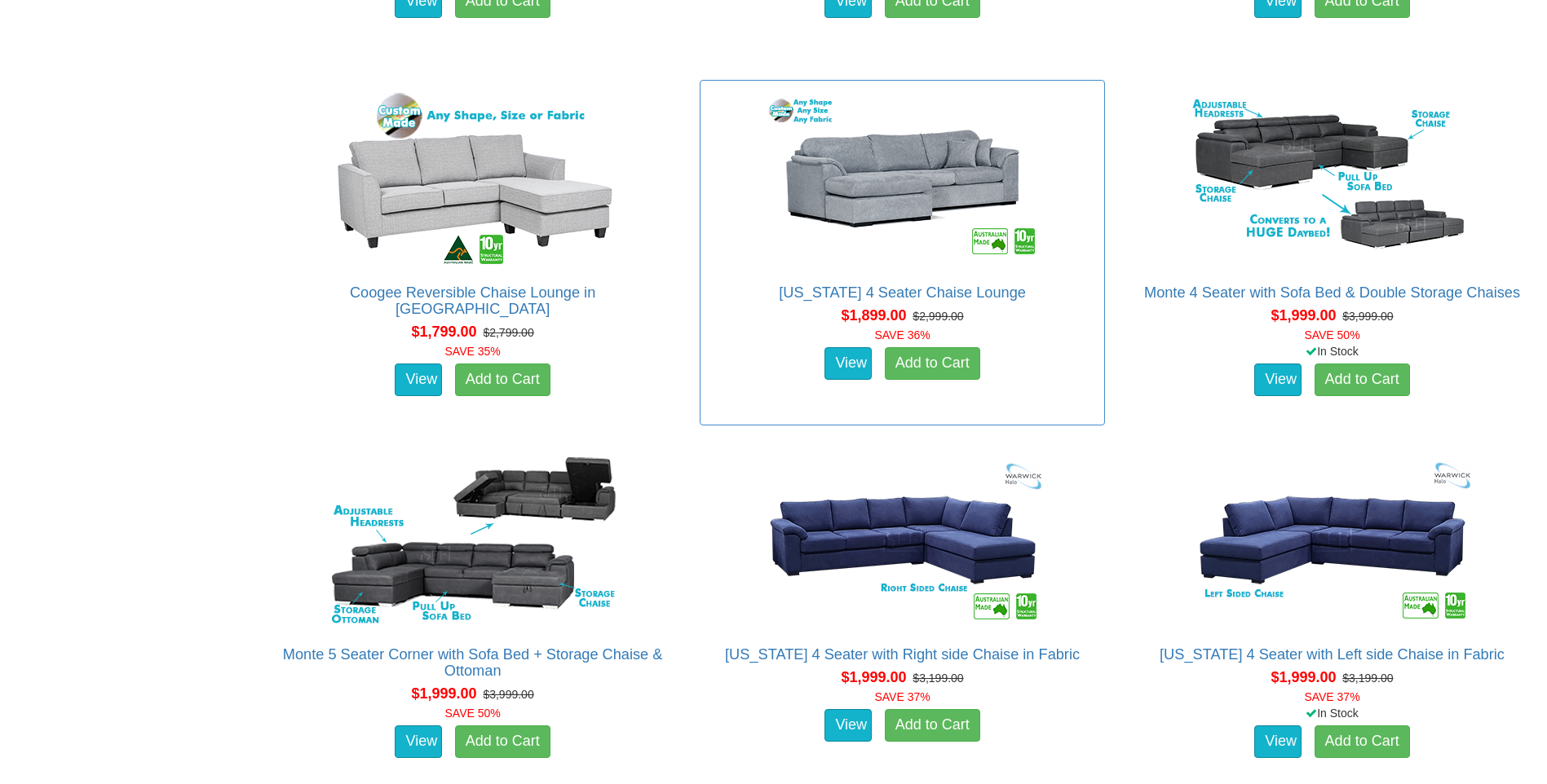
scroll to position [1549, 0]
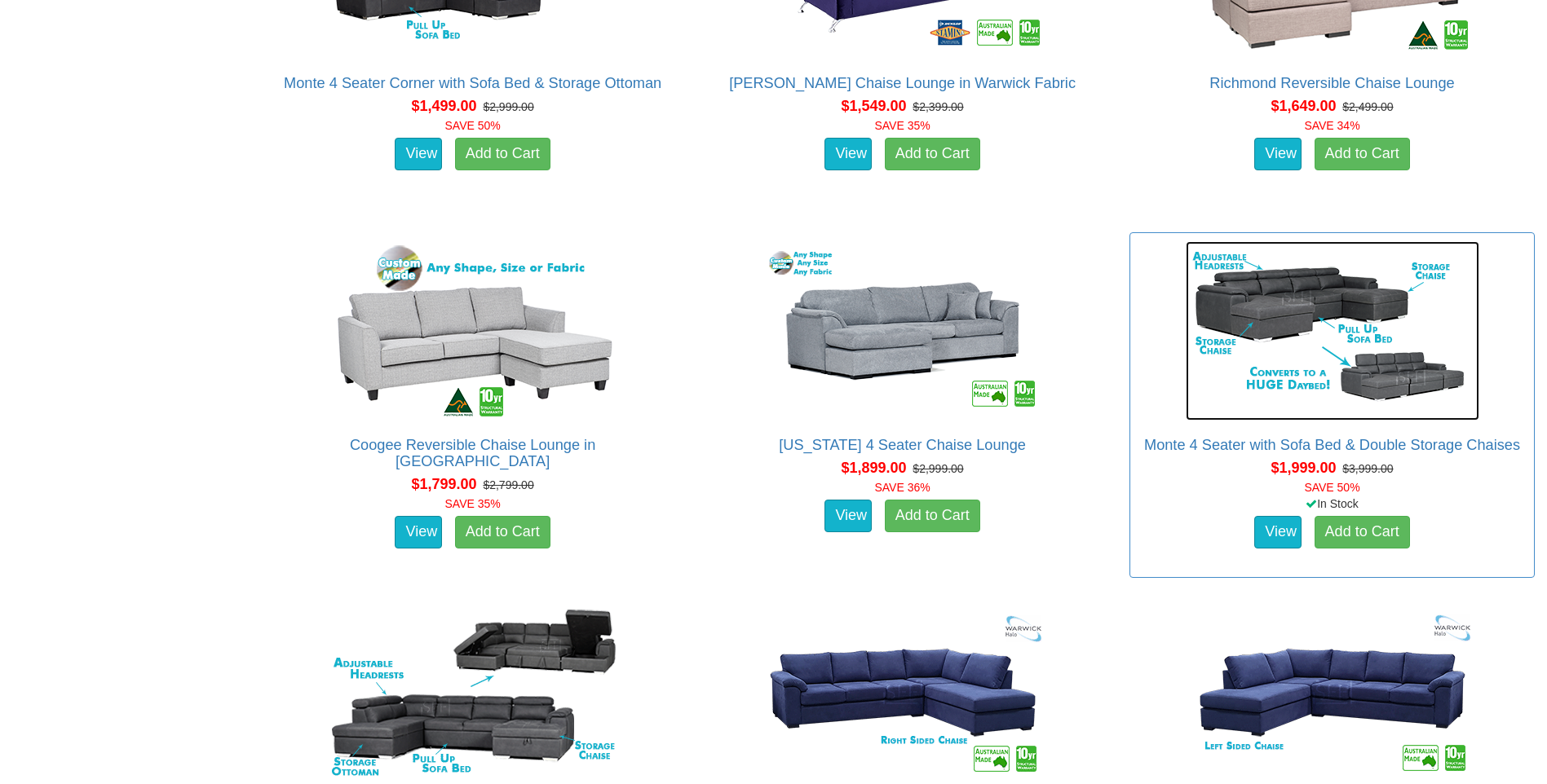
click at [1232, 303] on img at bounding box center [1332, 331] width 293 height 179
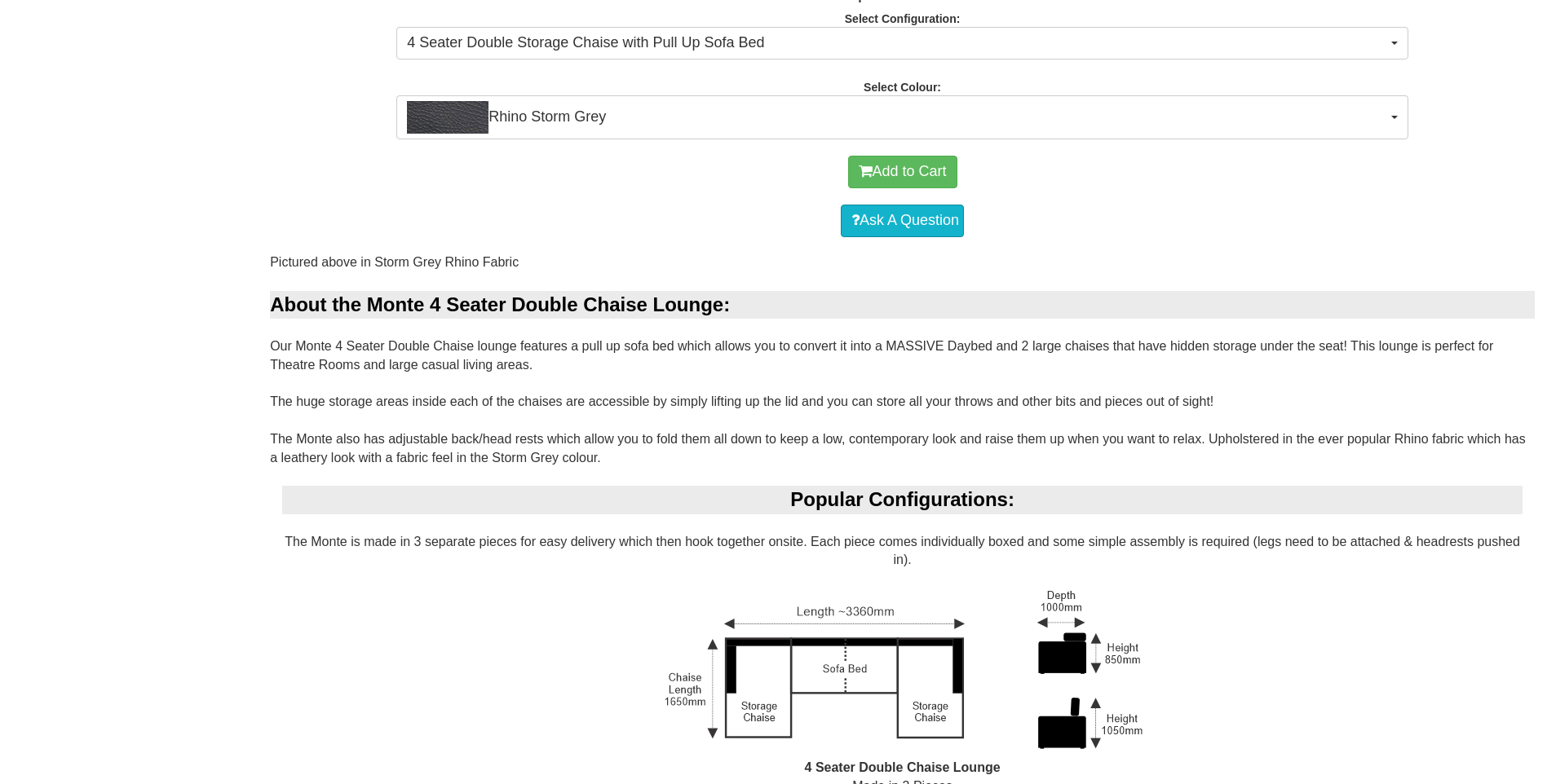
scroll to position [978, 0]
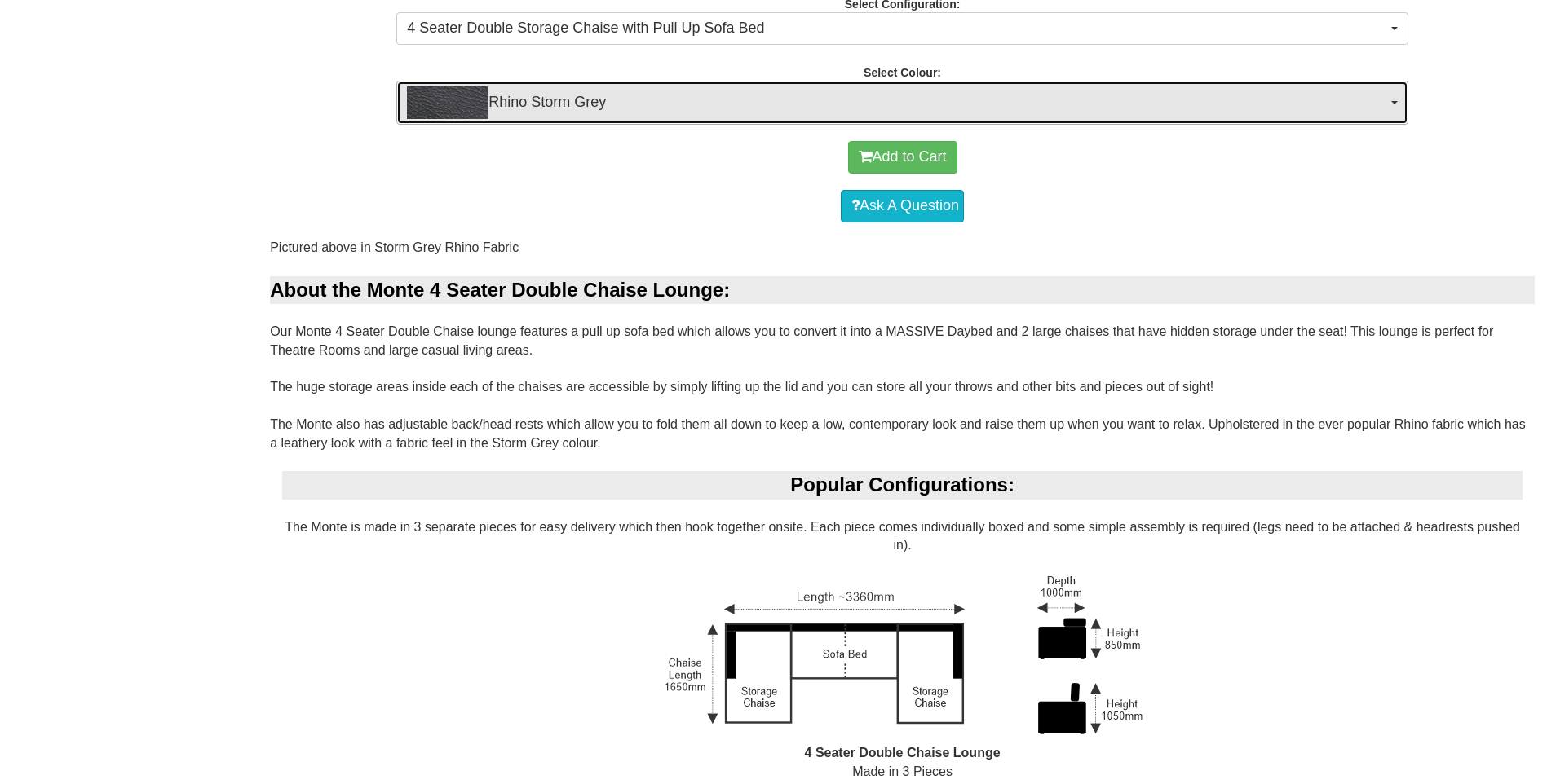
click at [482, 116] on img "button" at bounding box center [448, 102] width 82 height 33
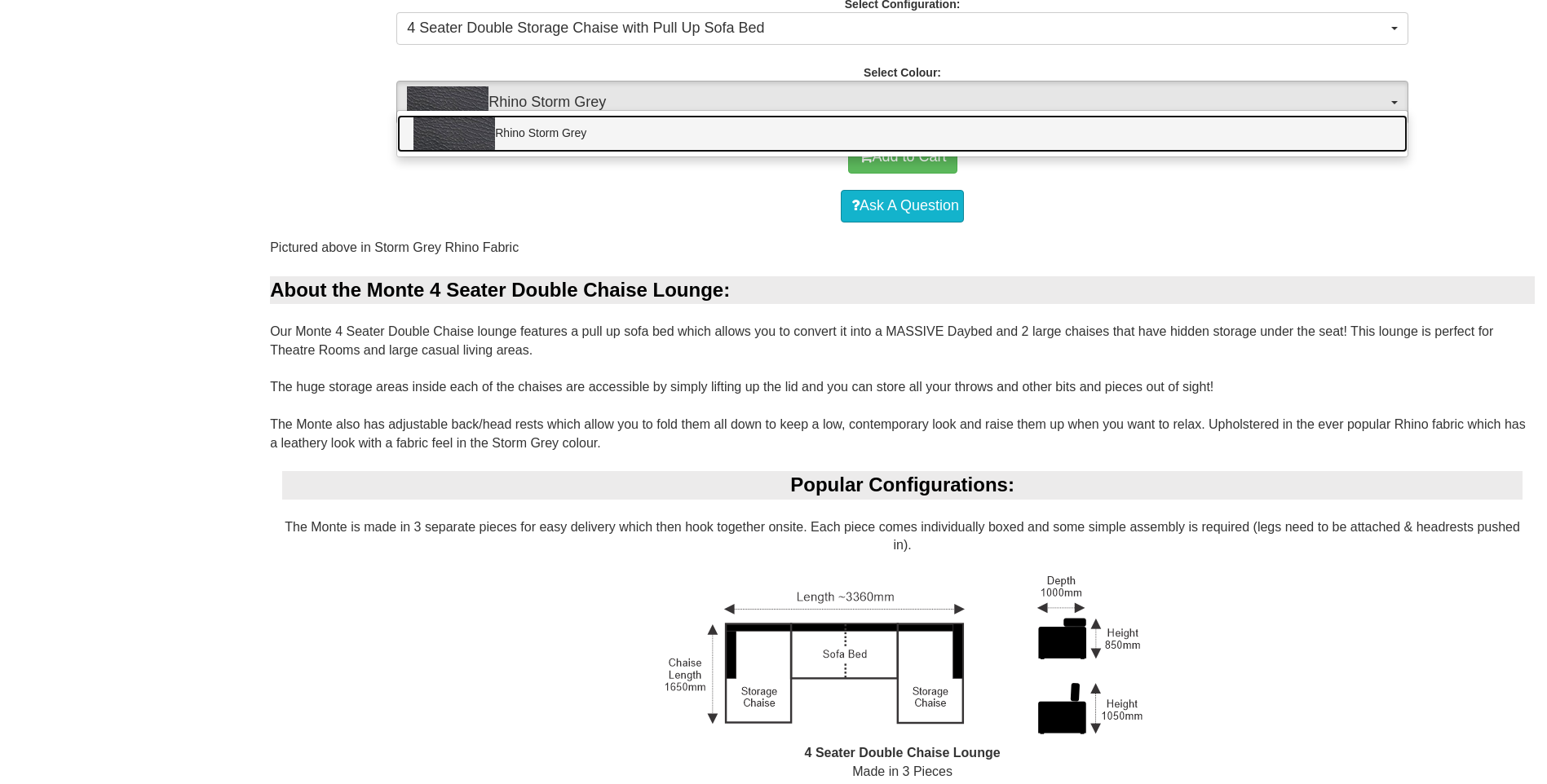
click at [445, 151] on link "Rhino Storm Grey" at bounding box center [903, 134] width 1011 height 37
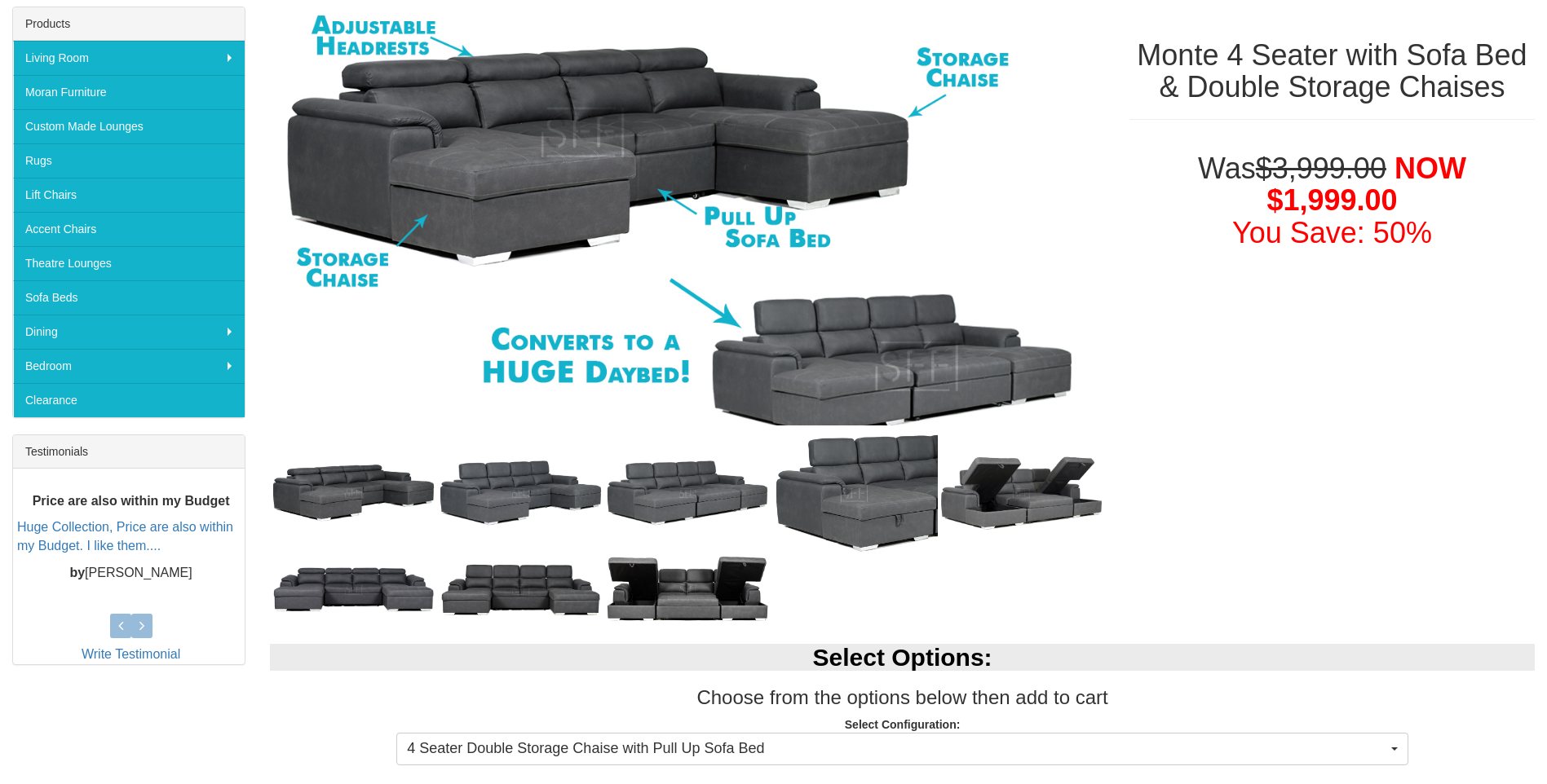
scroll to position [245, 0]
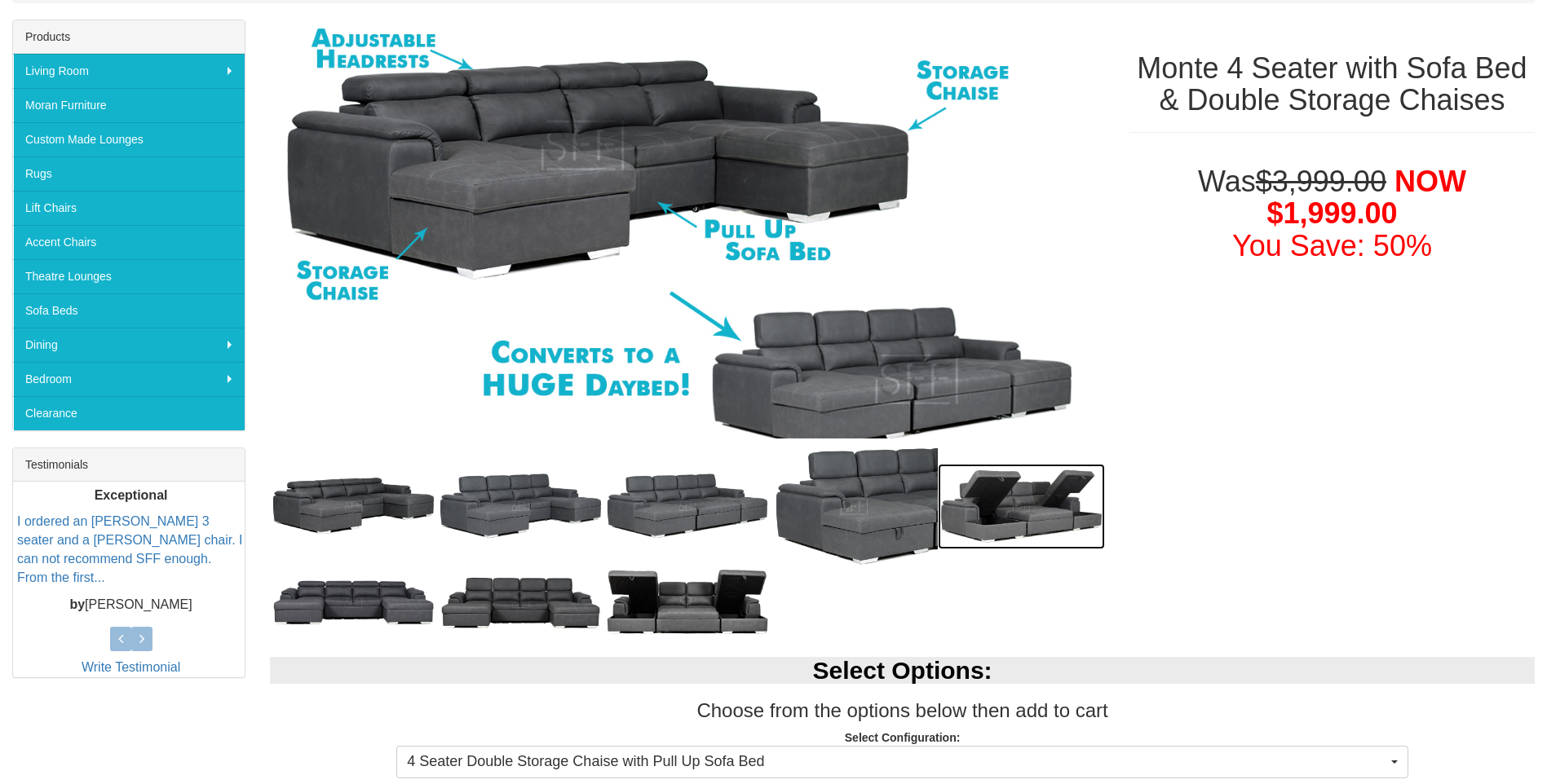
click at [1003, 493] on img at bounding box center [1021, 507] width 168 height 86
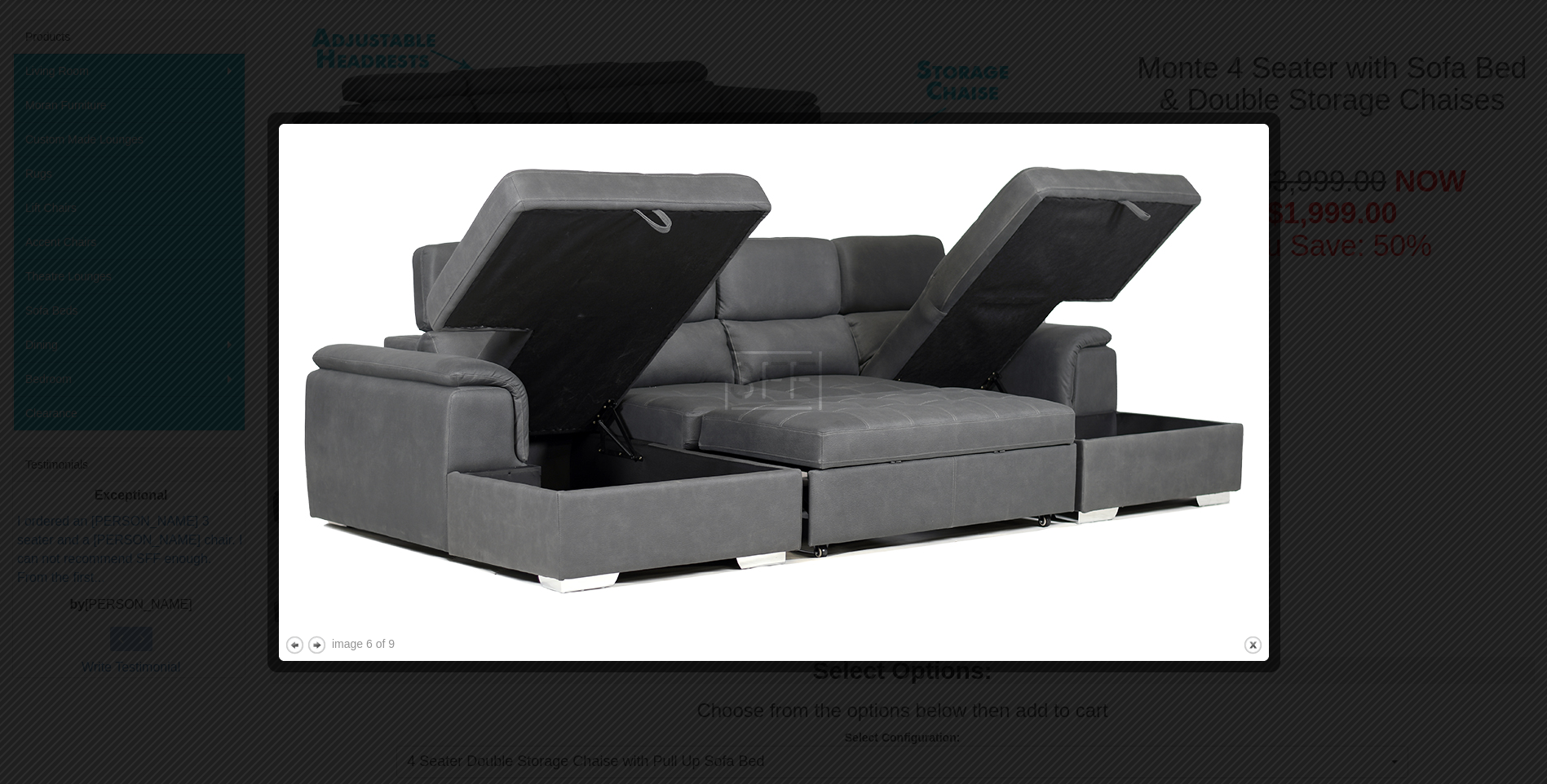
click at [1237, 90] on div at bounding box center [774, 392] width 1547 height 784
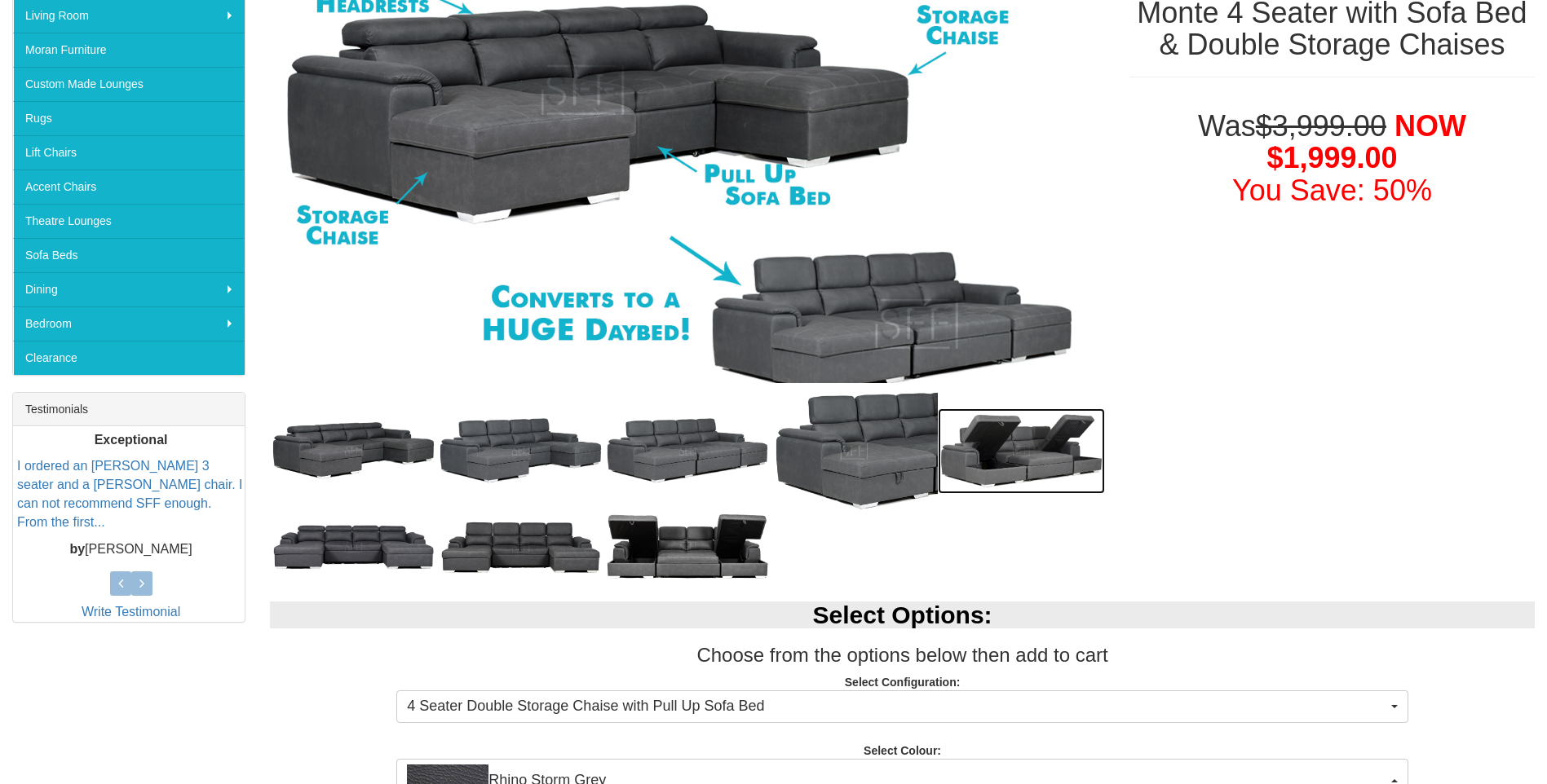
scroll to position [133, 0]
